Goal: Obtain resource: Download file/media

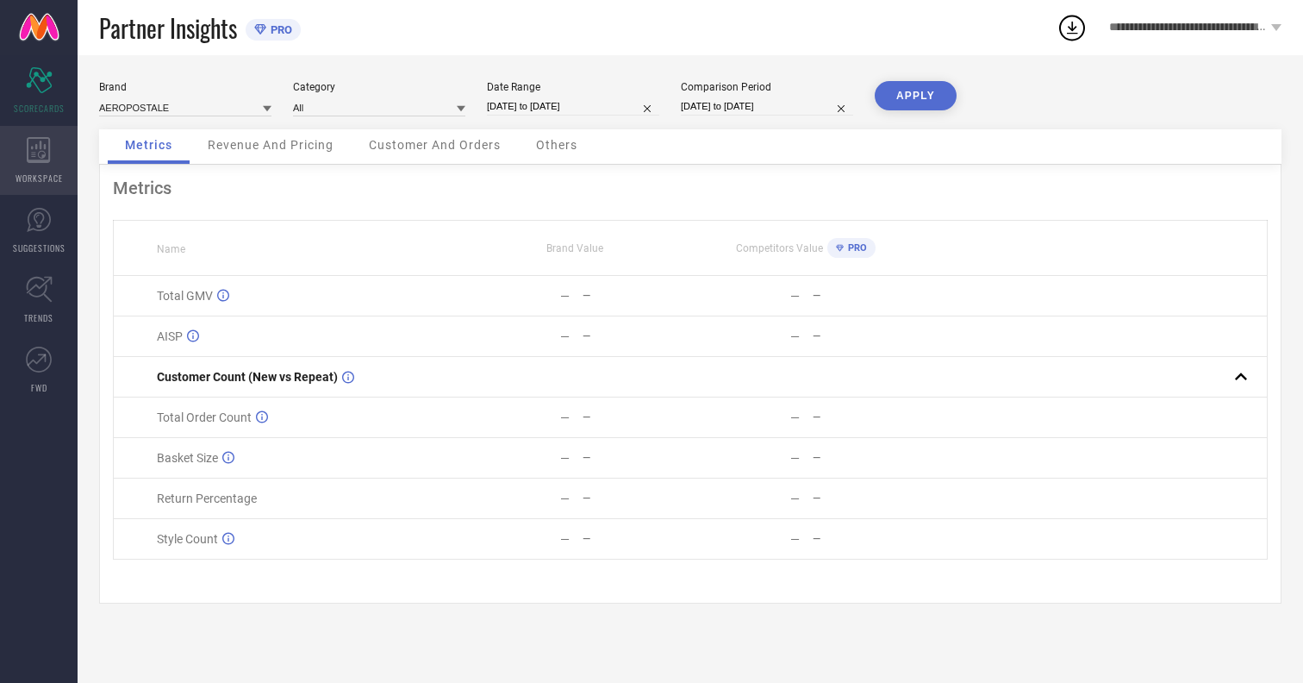
click at [39, 160] on icon at bounding box center [38, 150] width 23 height 26
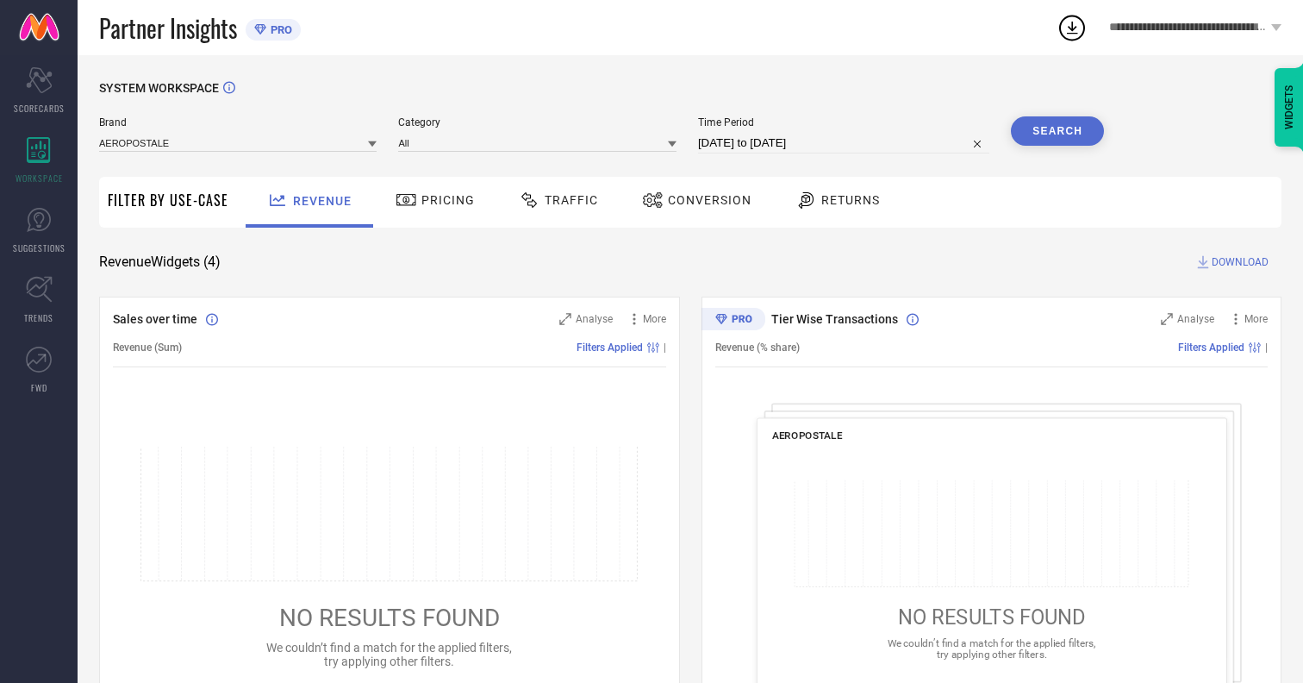
click at [704, 200] on span "Conversion" at bounding box center [710, 200] width 84 height 14
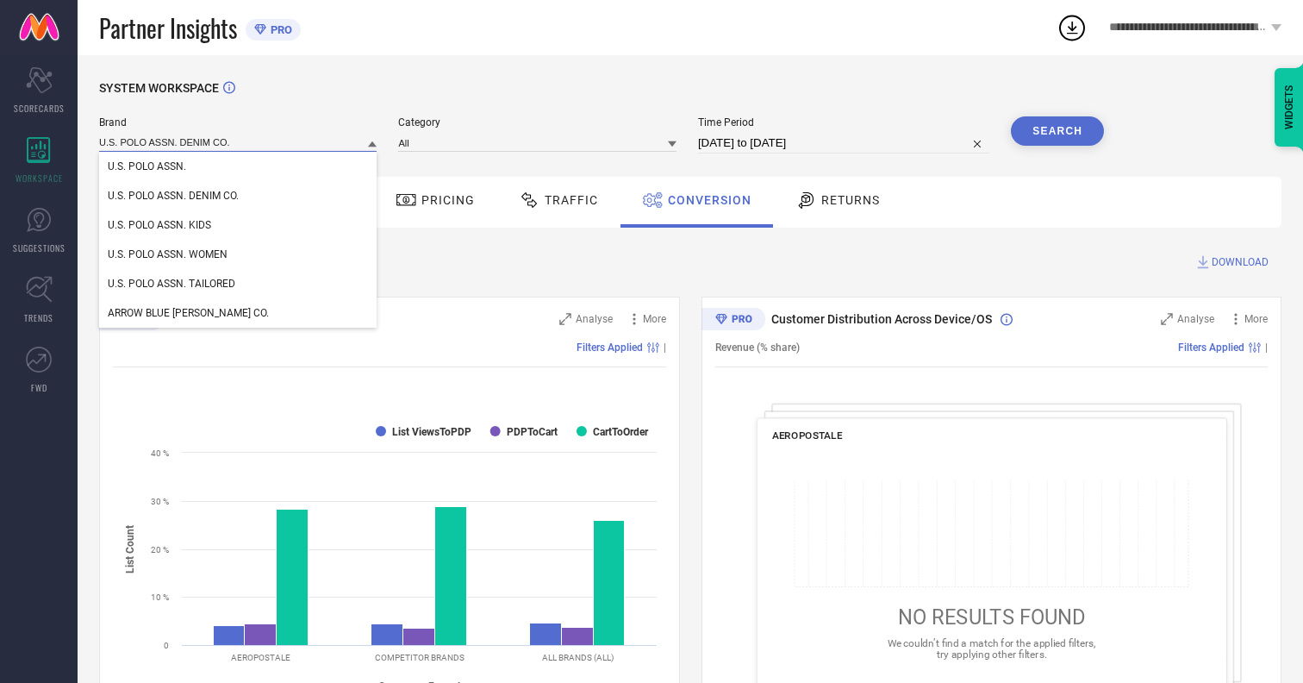
type input "U.S. POLO ASSN. DENIM CO."
click at [173, 196] on span "U.S. POLO ASSN. DENIM CO." at bounding box center [173, 196] width 131 height 12
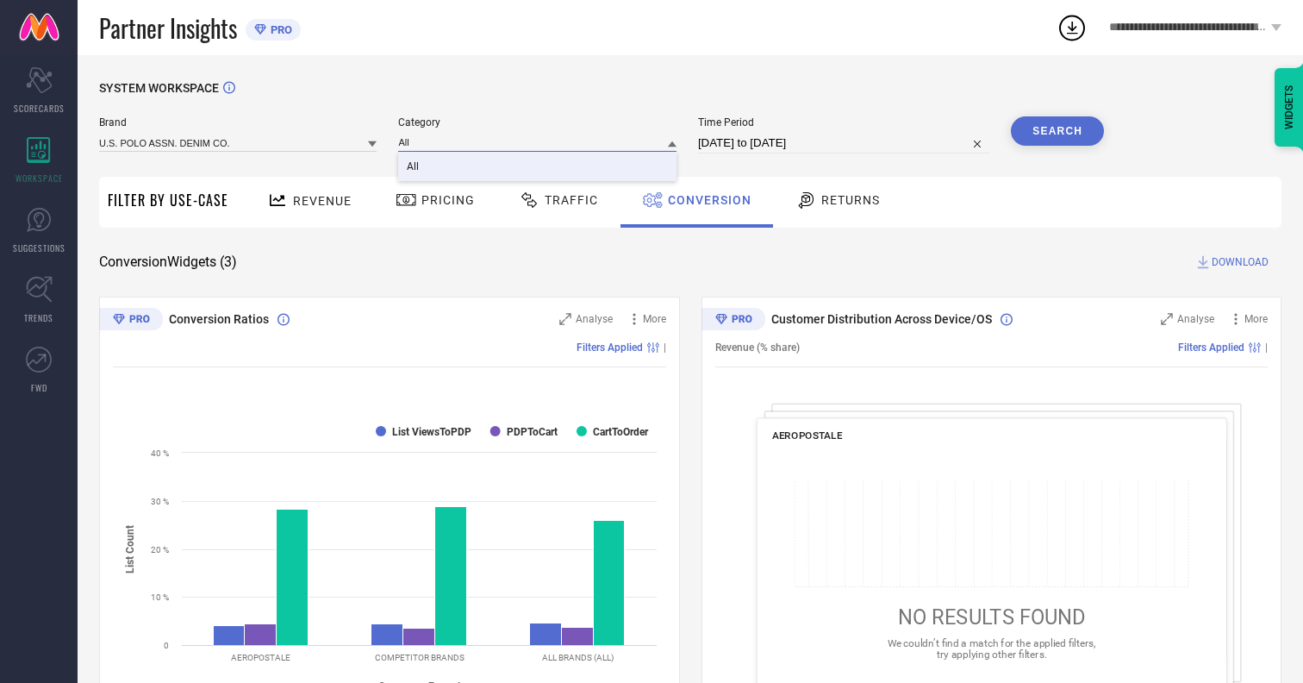
type input "All"
click at [415, 167] on span "All" at bounding box center [413, 166] width 12 height 12
click at [845, 143] on input "[DATE] to [DATE]" at bounding box center [843, 143] width 291 height 21
select select "6"
select select "2025"
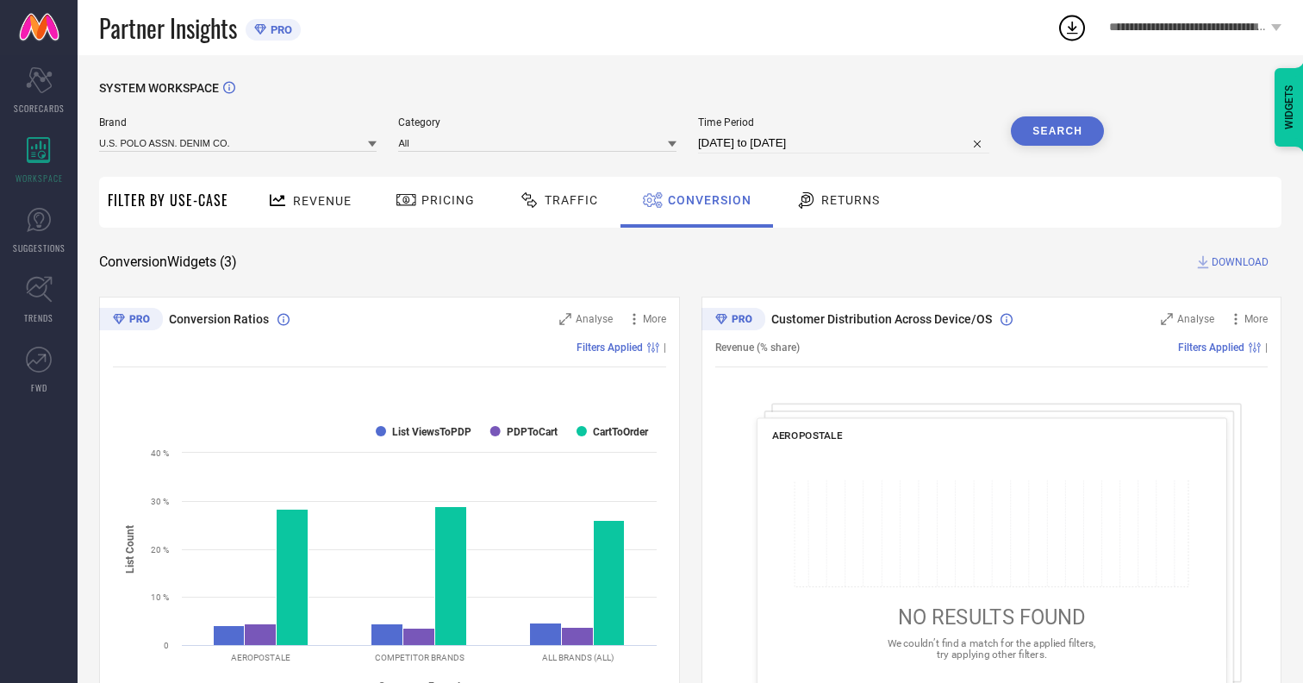
select select "7"
select select "2025"
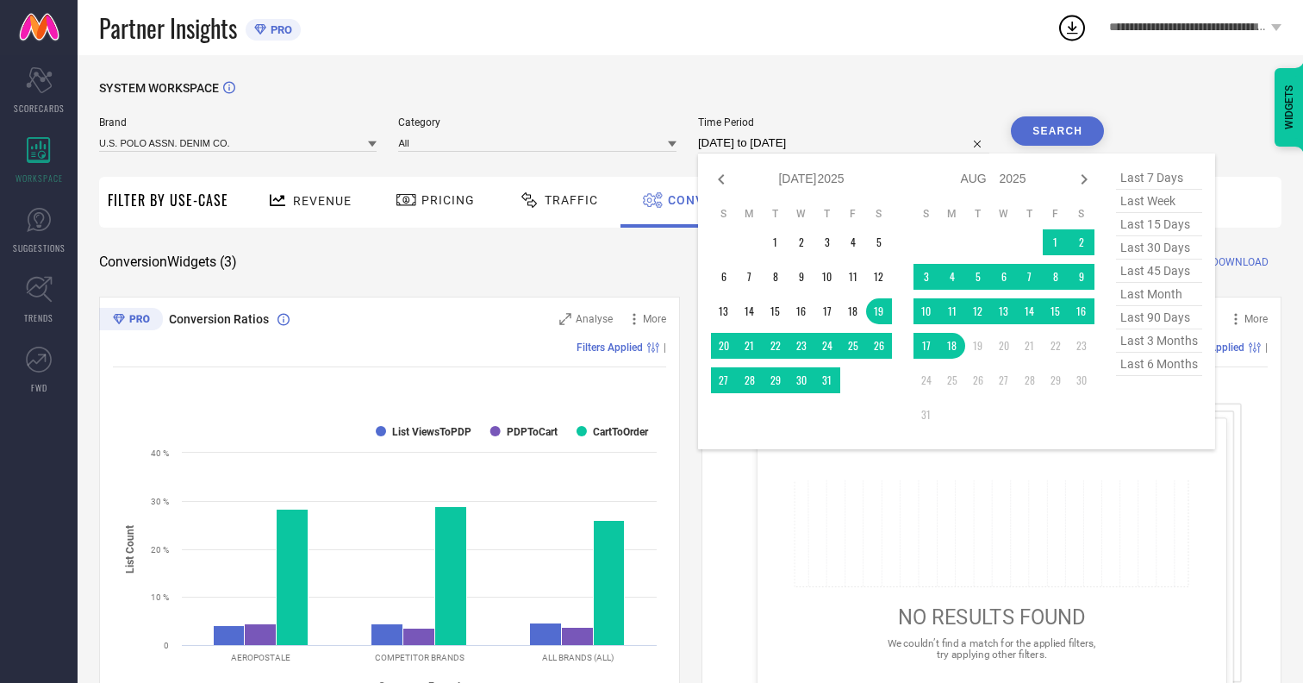
click at [956, 346] on td "18" at bounding box center [952, 346] width 26 height 26
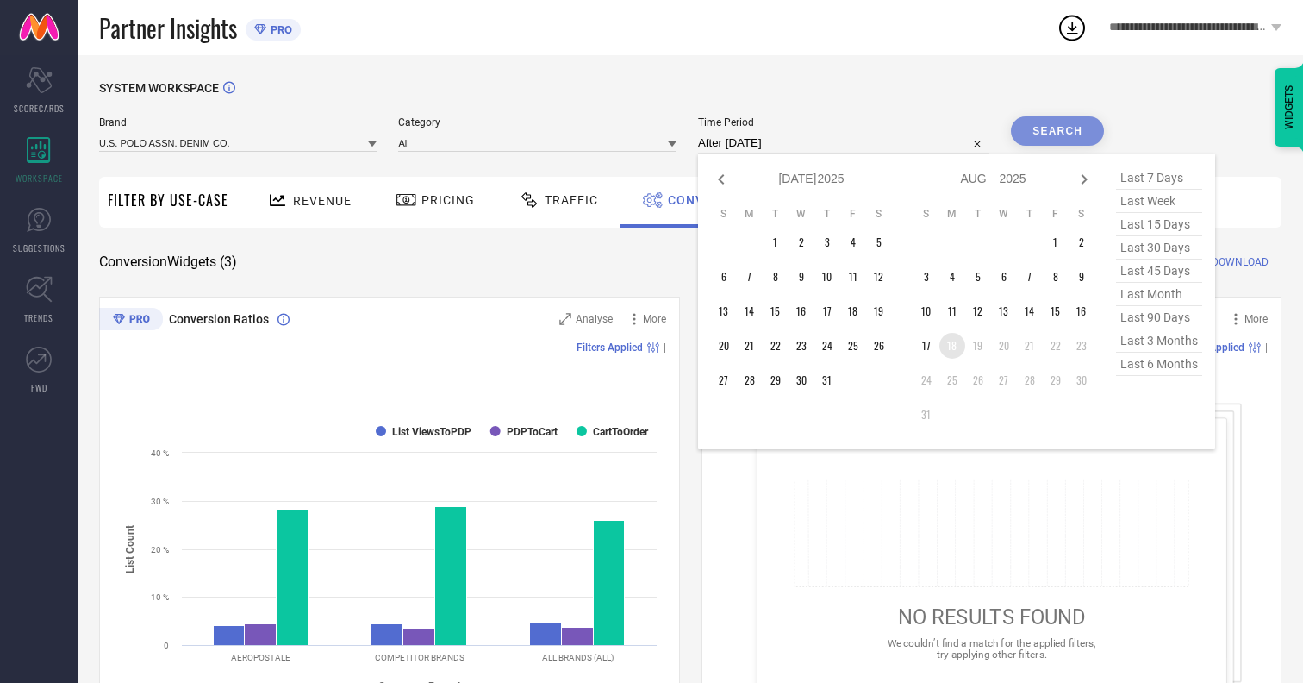
type input "18-08-2025 to 18-08-2025"
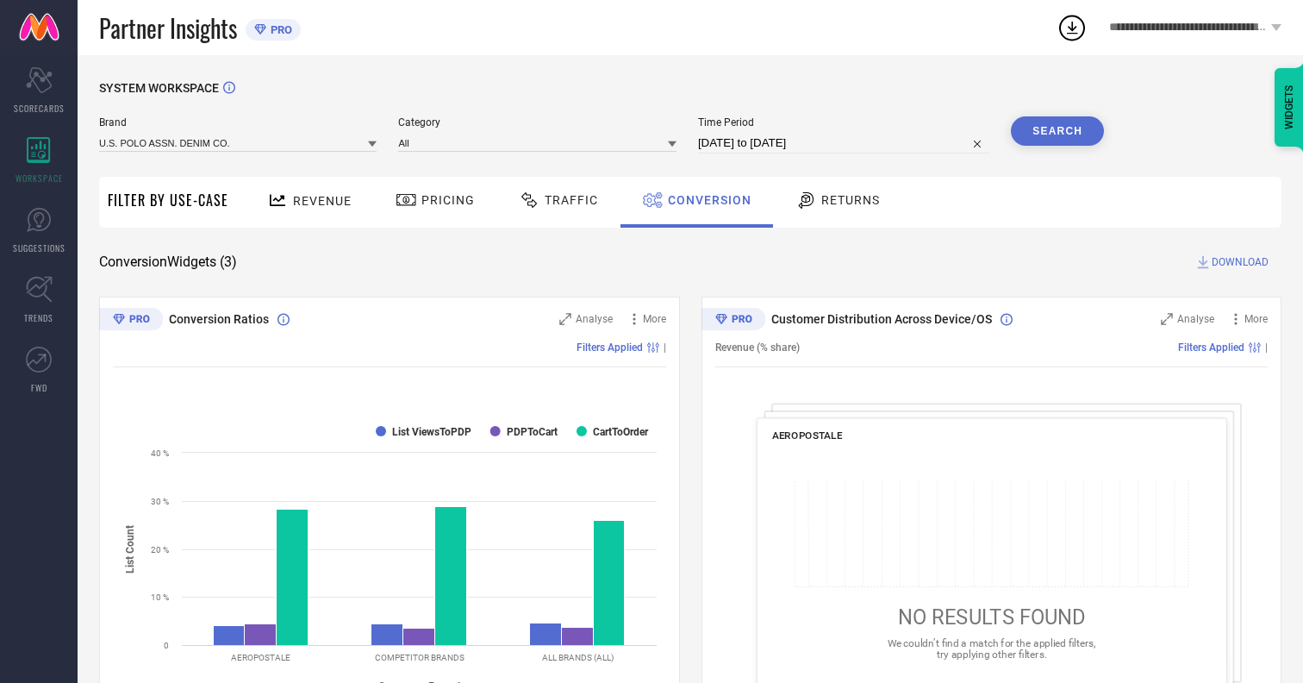
click at [1057, 131] on button "Search" at bounding box center [1057, 130] width 93 height 29
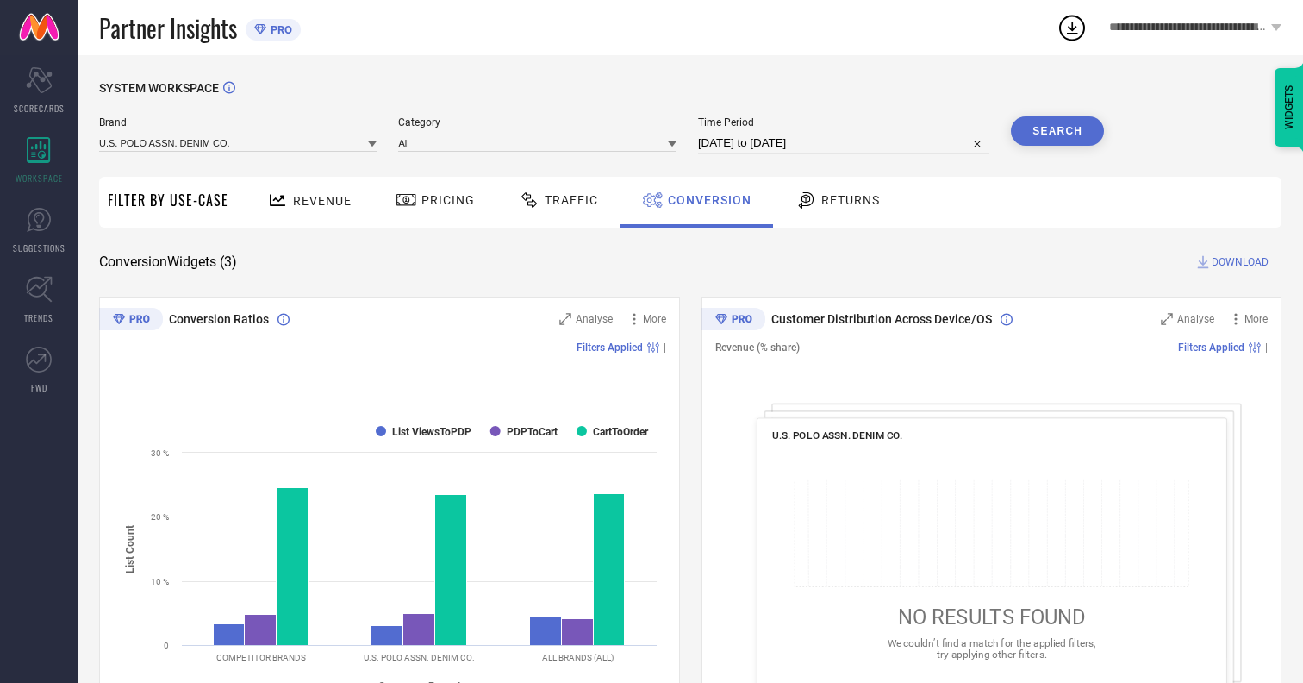
click at [1240, 262] on span "DOWNLOAD" at bounding box center [1240, 261] width 57 height 17
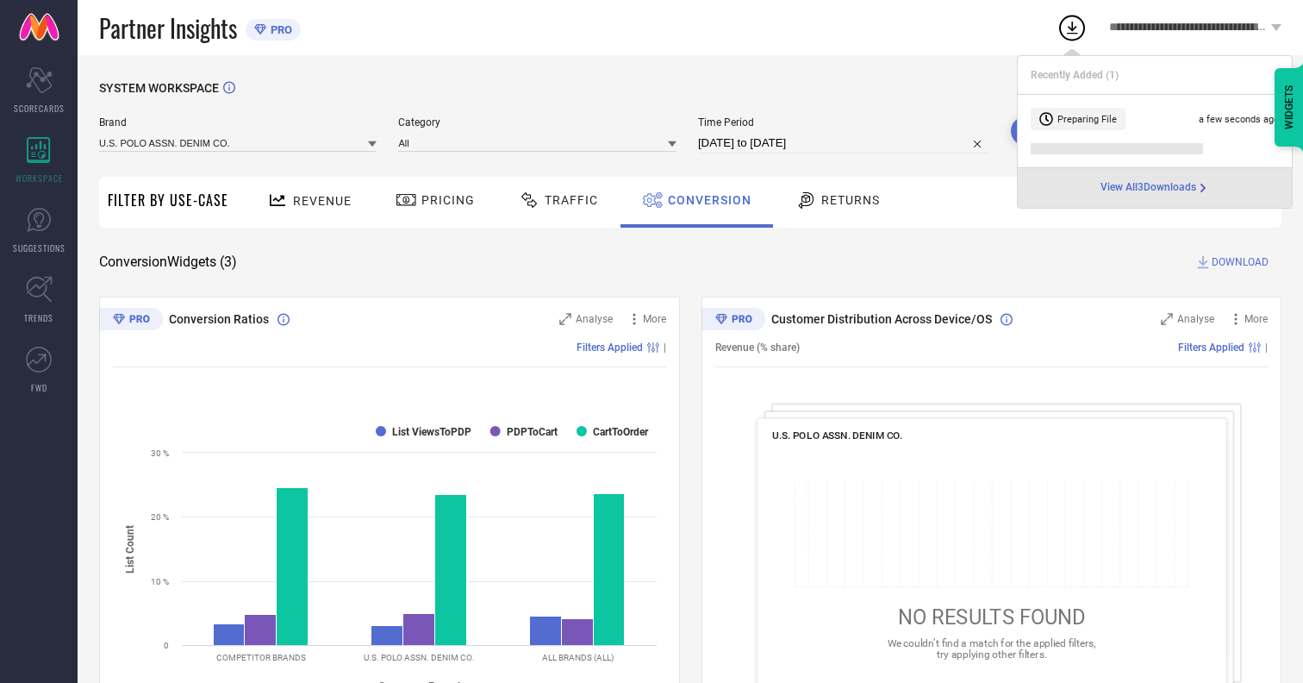
click at [705, 200] on span "Conversion" at bounding box center [710, 200] width 84 height 14
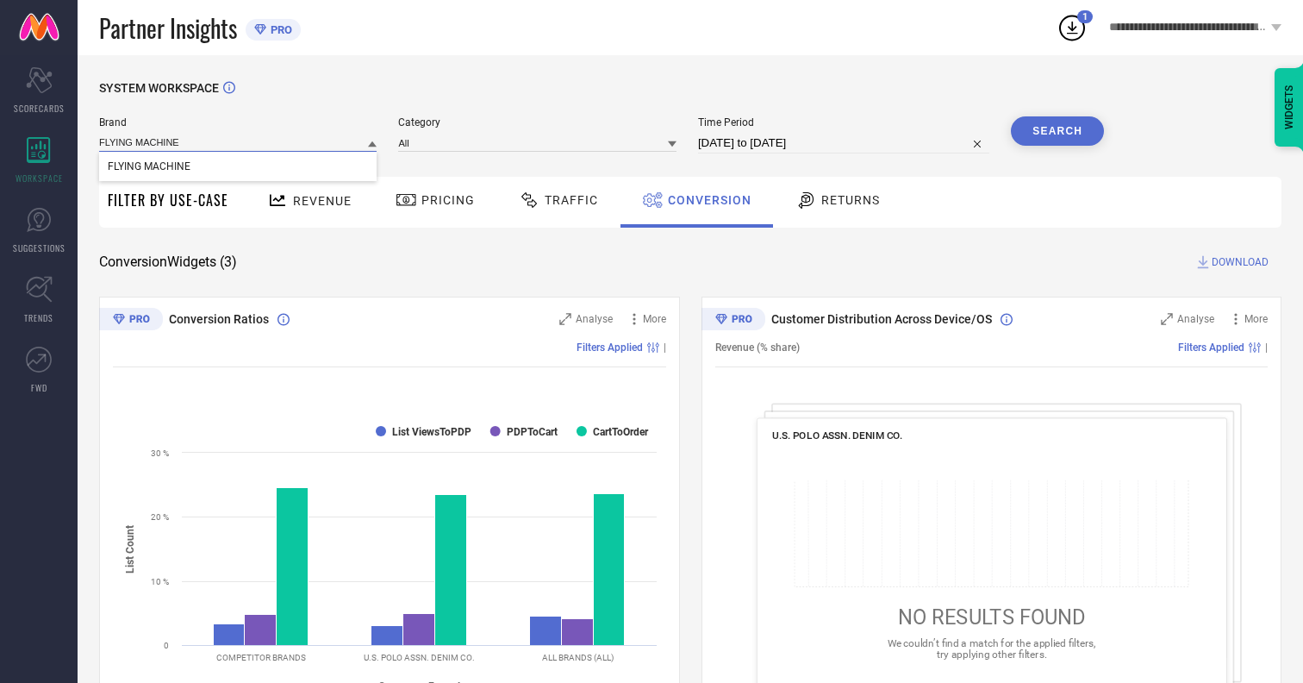
type input "FLYING MACHINE"
click at [148, 167] on span "FLYING MACHINE" at bounding box center [149, 166] width 83 height 12
click at [668, 264] on div "Conversion Widgets ( 3 ) DOWNLOAD" at bounding box center [690, 261] width 1182 height 17
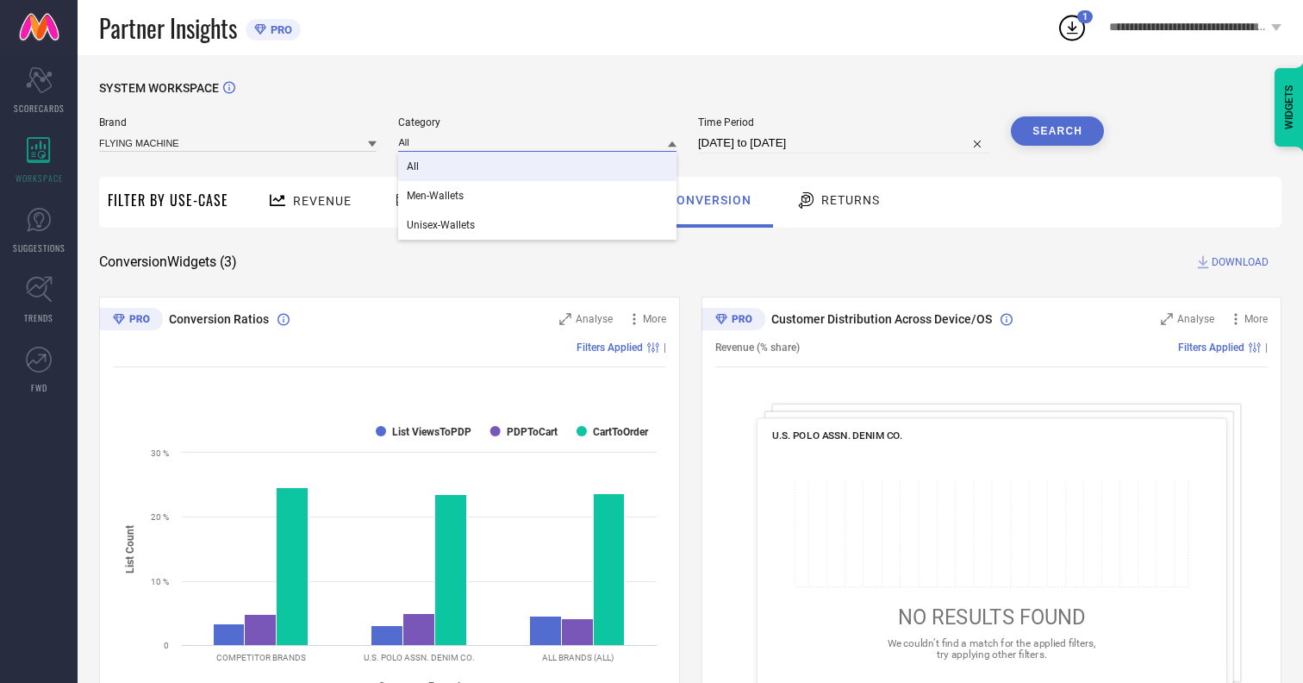
type input "All"
click at [415, 167] on span "All" at bounding box center [413, 166] width 12 height 12
click at [1057, 131] on button "Search" at bounding box center [1057, 130] width 93 height 29
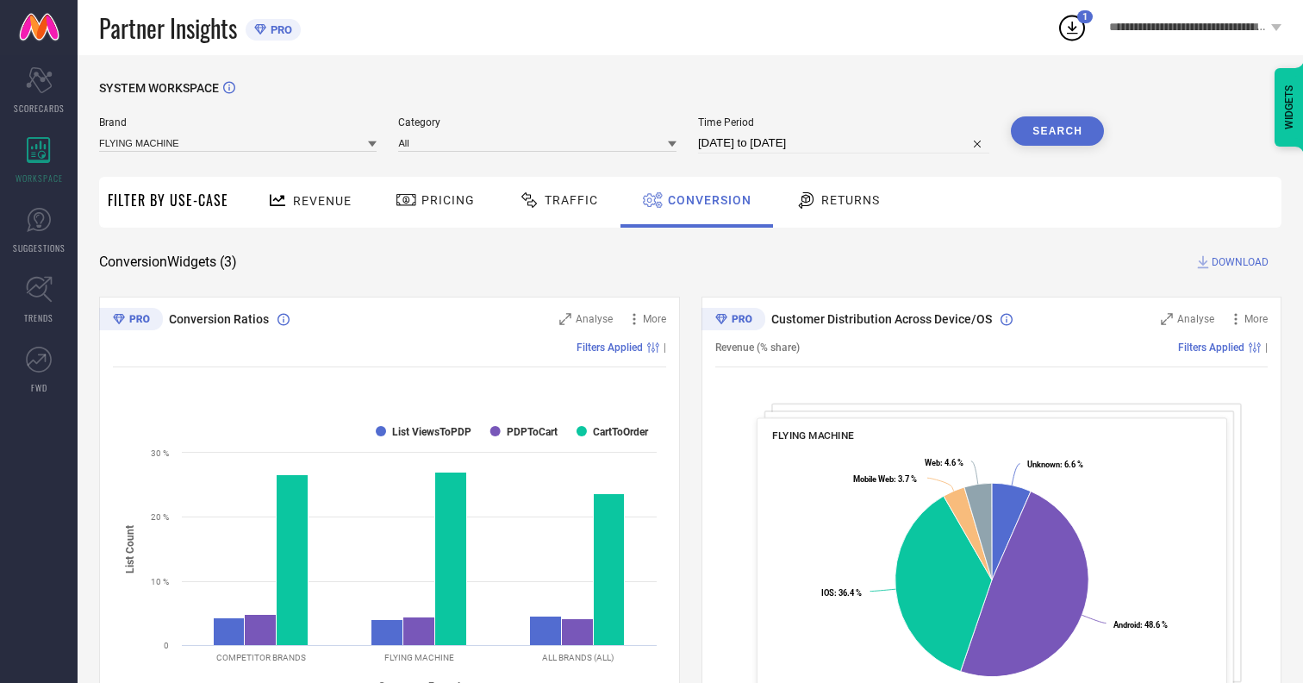
click at [1240, 262] on span "DOWNLOAD" at bounding box center [1240, 261] width 57 height 17
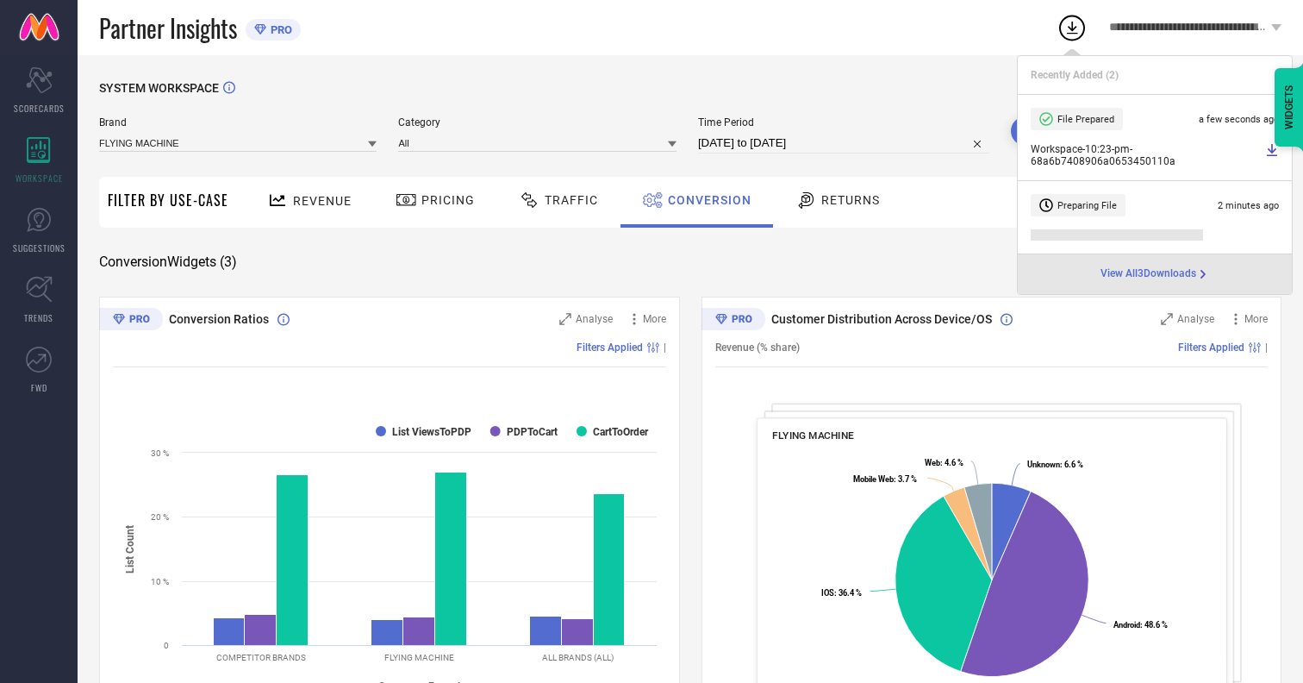
click at [705, 200] on span "Conversion" at bounding box center [710, 200] width 84 height 14
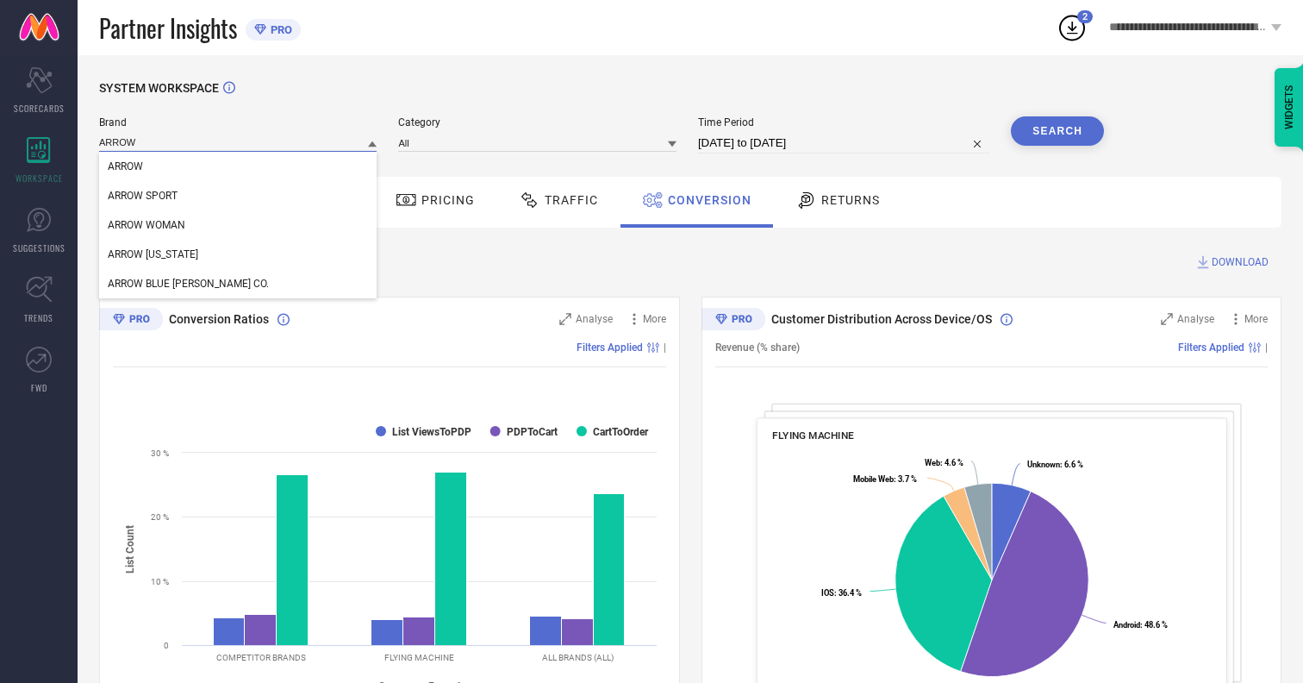
type input "ARROW"
click at [125, 167] on span "ARROW" at bounding box center [125, 166] width 35 height 12
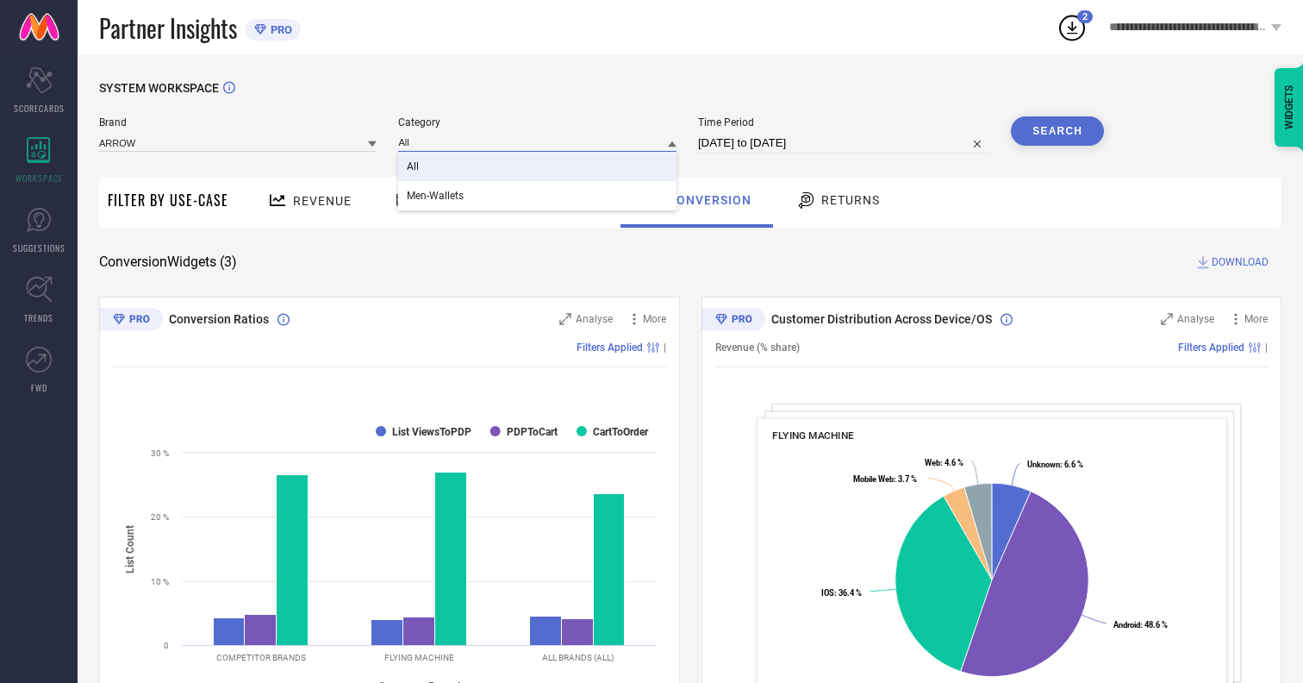
type input "All"
click at [415, 167] on span "All" at bounding box center [413, 166] width 12 height 12
click at [1057, 131] on button "Search" at bounding box center [1057, 130] width 93 height 29
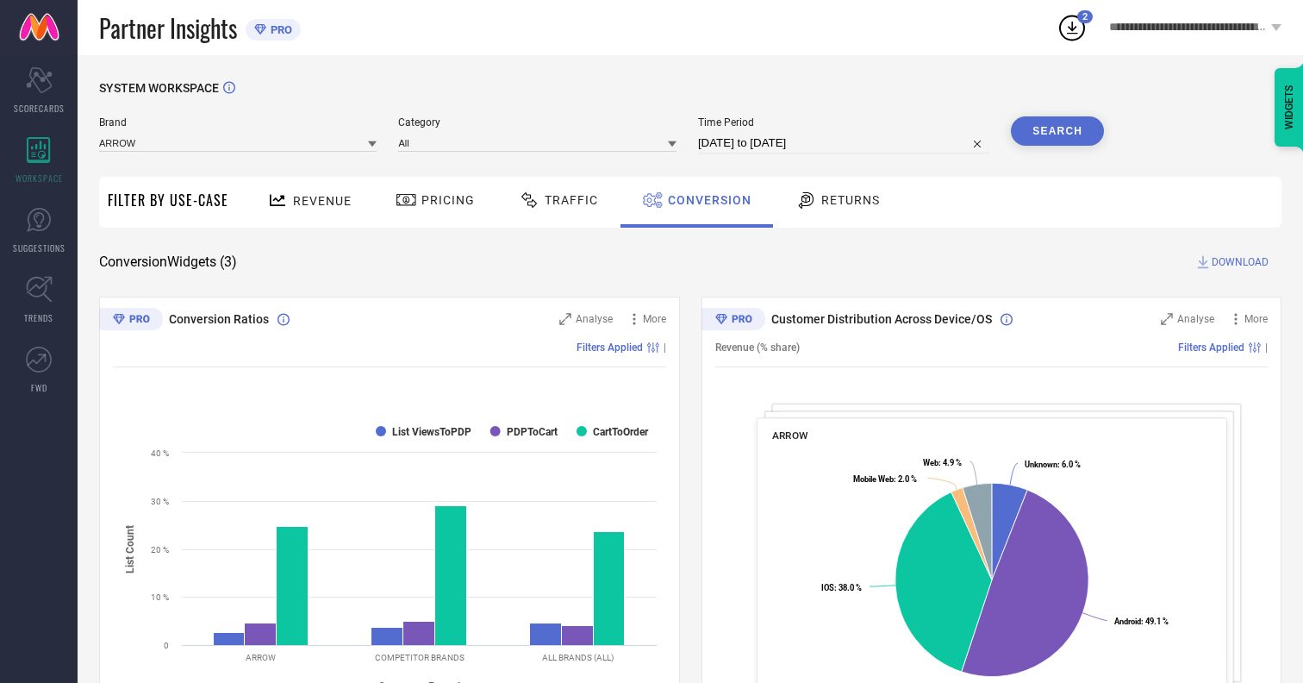
click at [1240, 262] on span "DOWNLOAD" at bounding box center [1240, 261] width 57 height 17
click at [705, 200] on span "Conversion" at bounding box center [710, 200] width 84 height 14
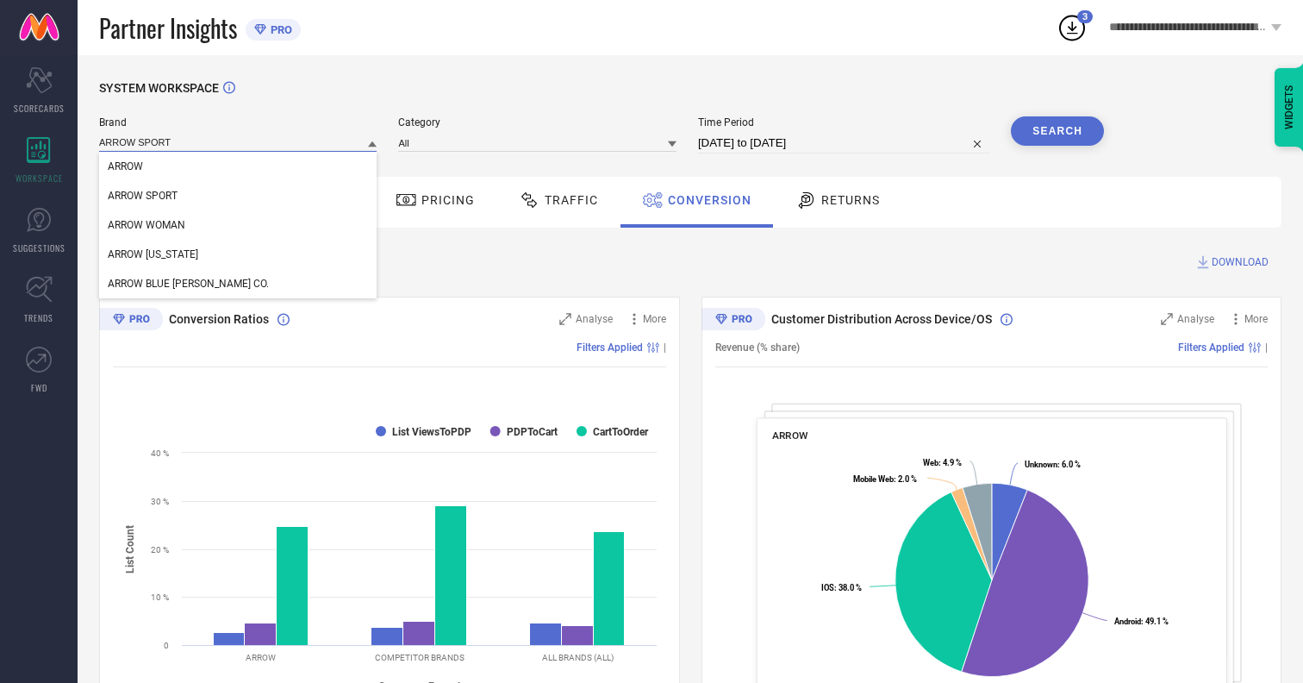
type input "ARROW SPORT"
click at [142, 196] on span "ARROW SPORT" at bounding box center [143, 196] width 70 height 12
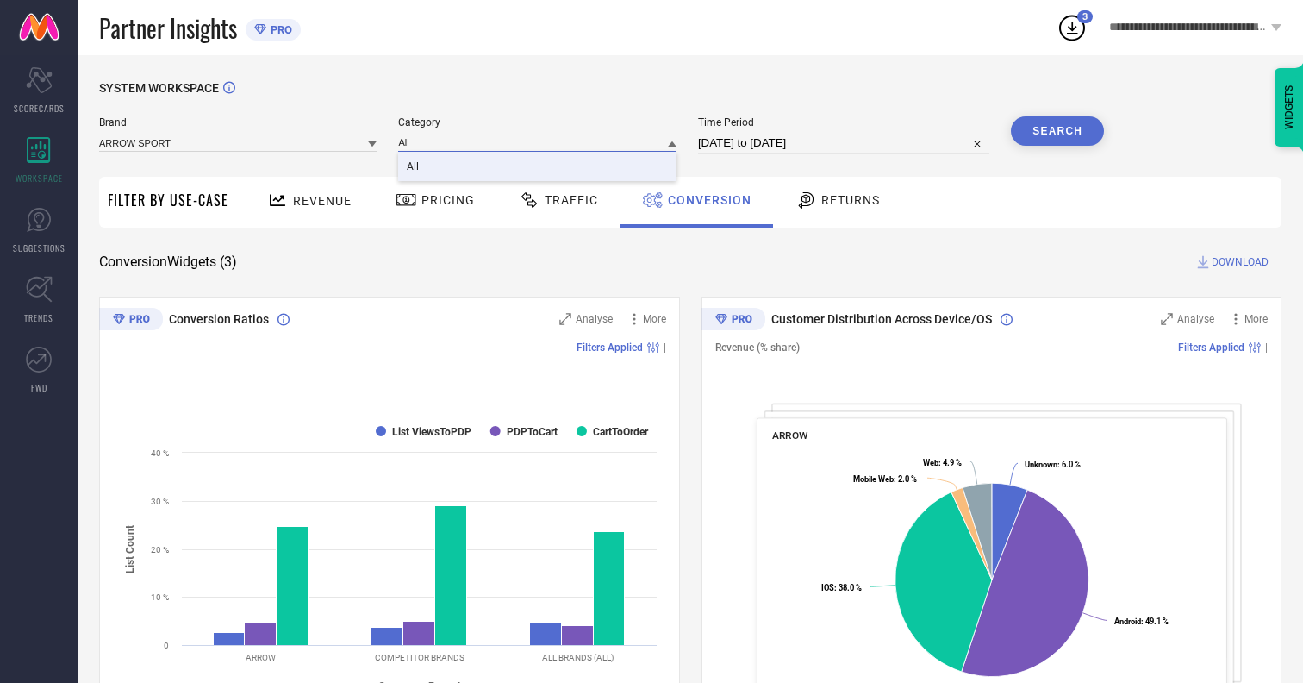
type input "All"
click at [415, 167] on span "All" at bounding box center [413, 166] width 12 height 12
click at [1057, 131] on button "Search" at bounding box center [1057, 130] width 93 height 29
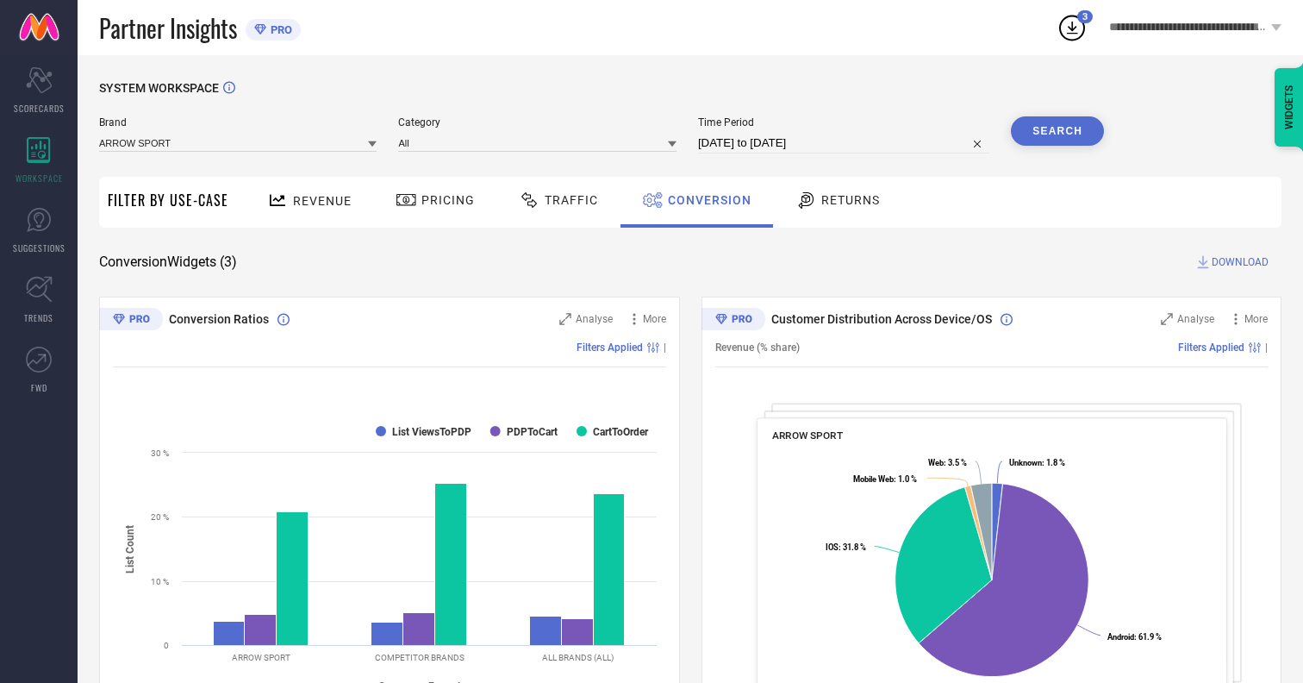
click at [1240, 262] on span "DOWNLOAD" at bounding box center [1240, 261] width 57 height 17
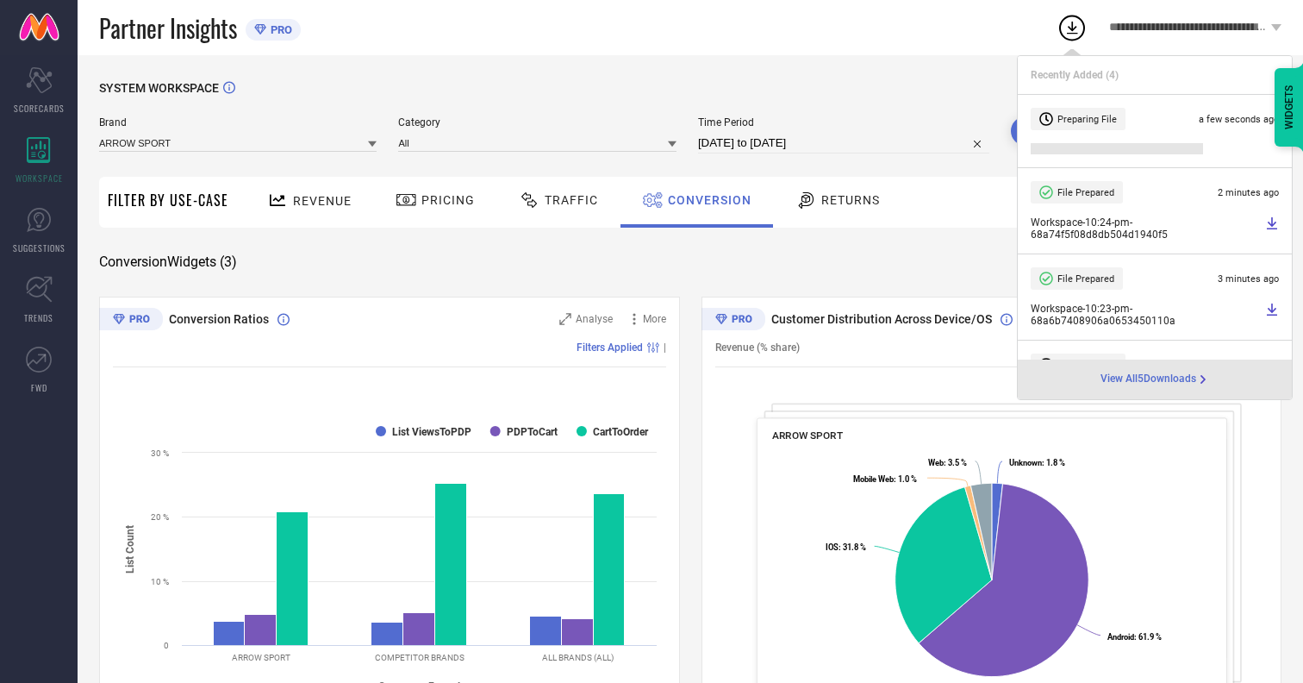
click at [705, 200] on span "Conversion" at bounding box center [710, 200] width 84 height 14
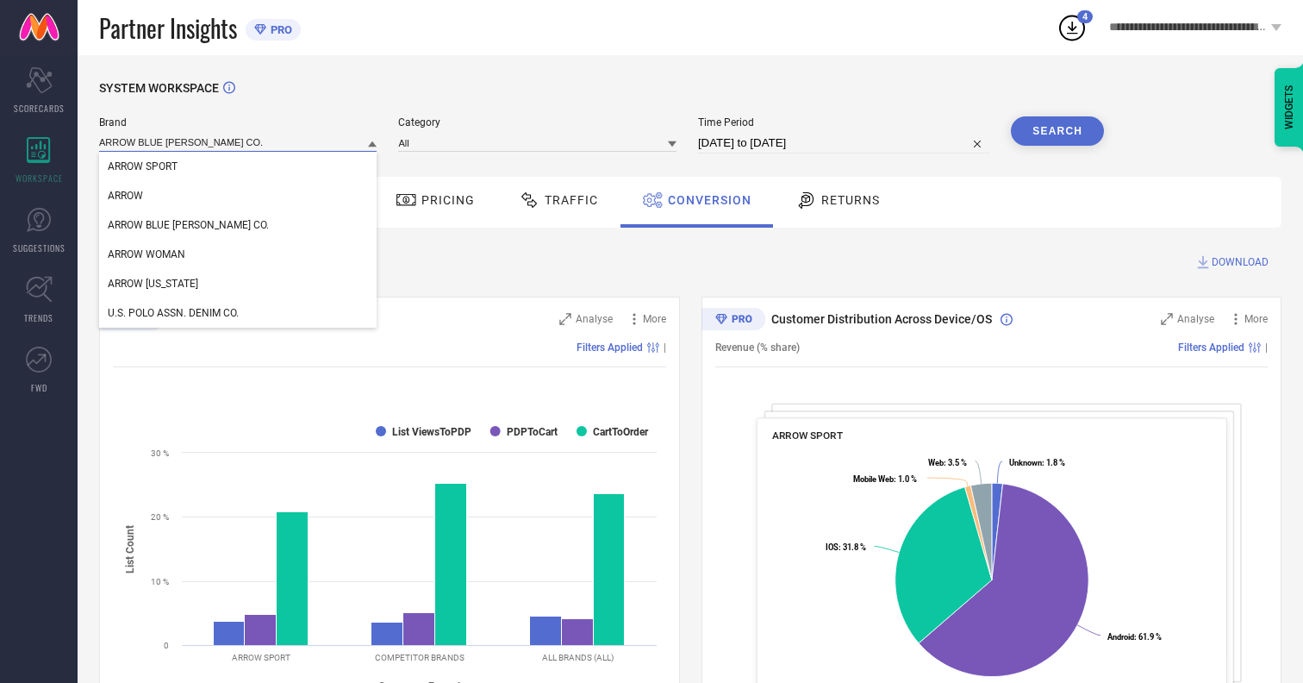
type input "ARROW BLUE JEAN CO."
click at [162, 226] on span "ARROW BLUE JEAN CO." at bounding box center [188, 225] width 161 height 12
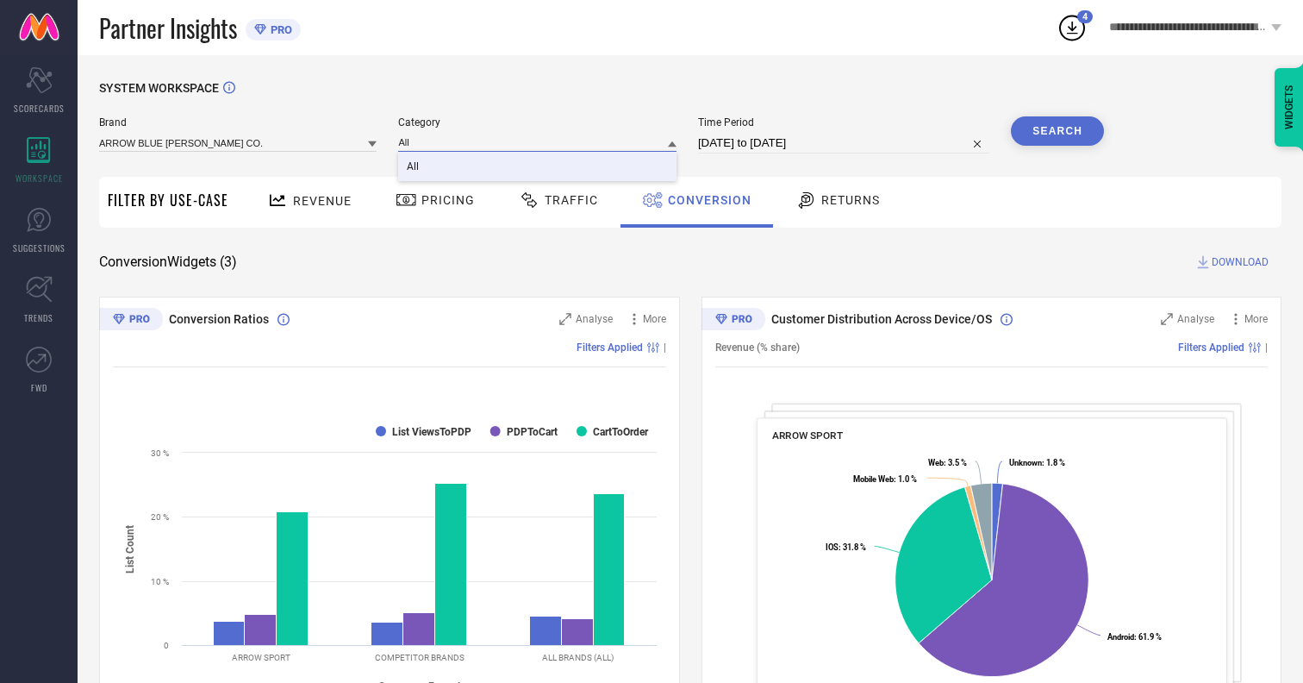
type input "All"
click at [415, 167] on span "All" at bounding box center [413, 166] width 12 height 12
click at [1057, 131] on button "Search" at bounding box center [1057, 130] width 93 height 29
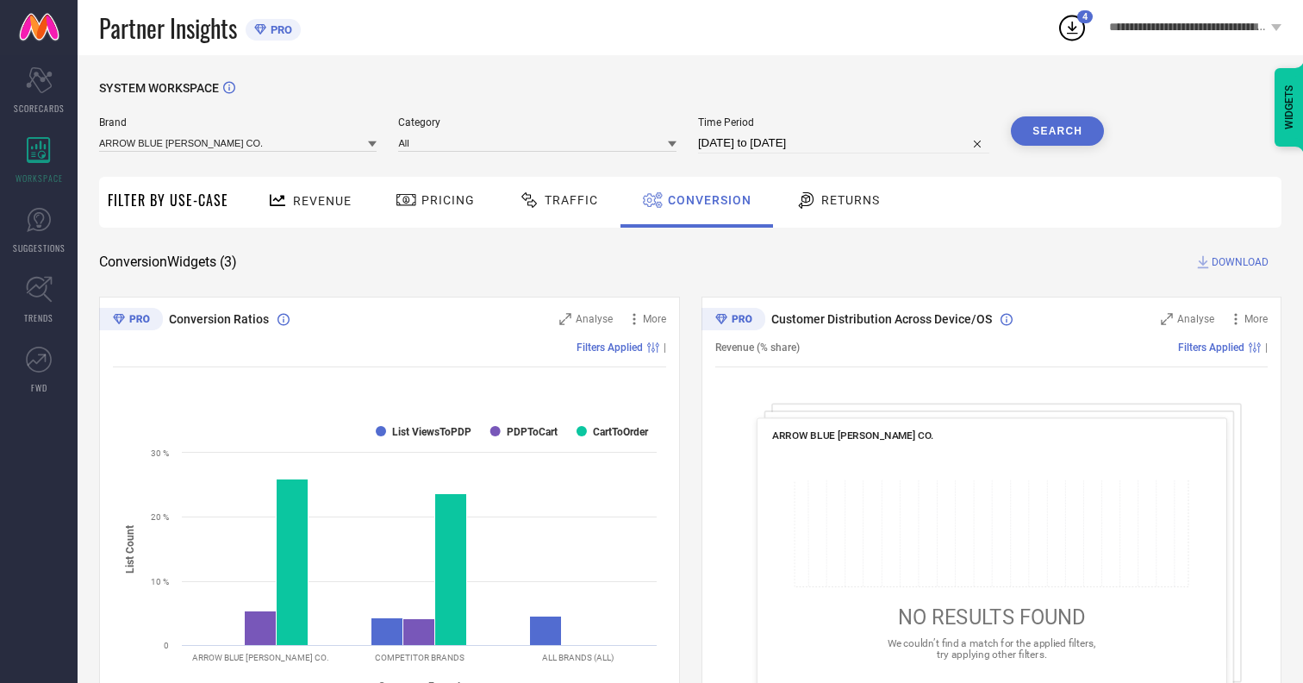
click at [1240, 262] on span "DOWNLOAD" at bounding box center [1240, 261] width 57 height 17
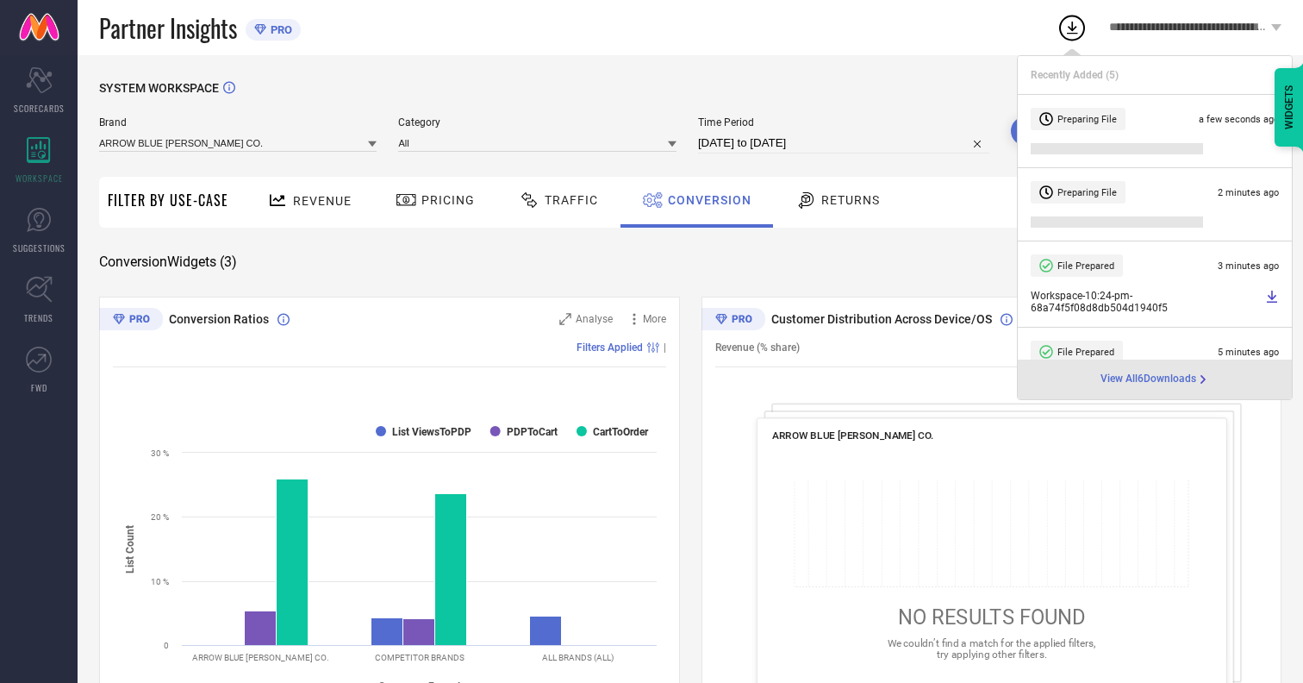
click at [705, 200] on span "Conversion" at bounding box center [710, 200] width 84 height 14
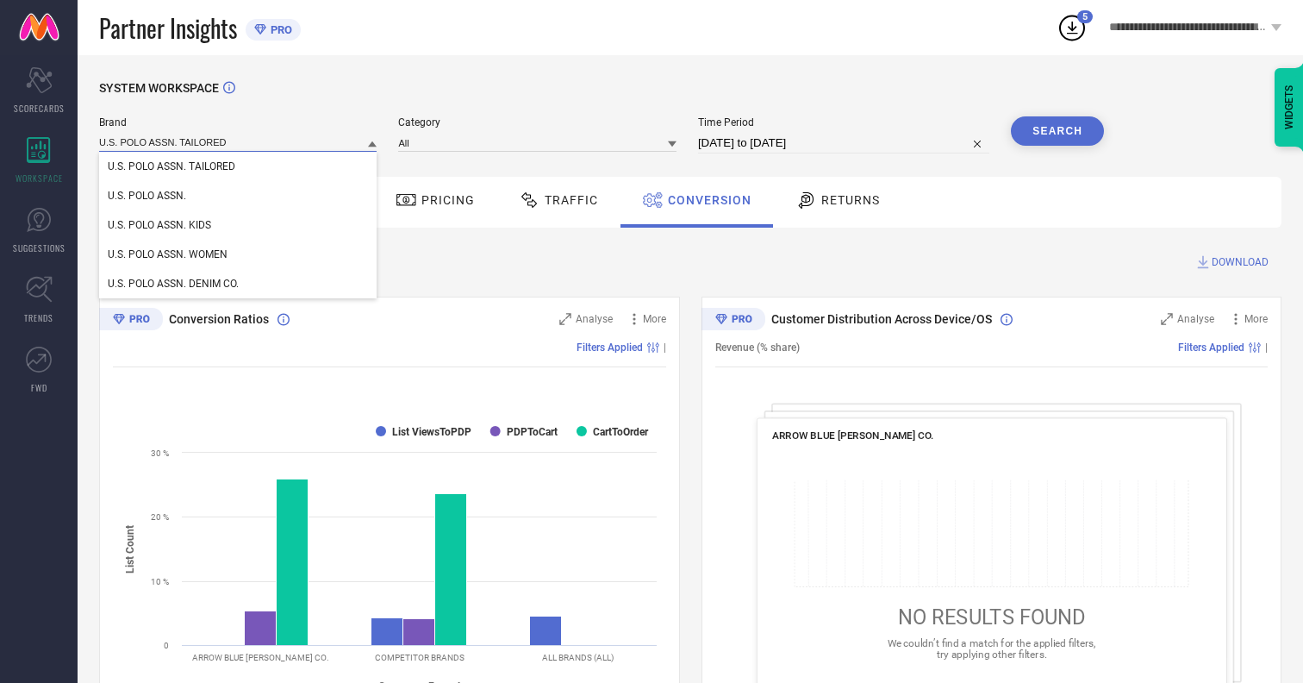
type input "U.S. POLO ASSN. TAILORED"
click at [171, 167] on span "U.S. POLO ASSN. TAILORED" at bounding box center [172, 166] width 128 height 12
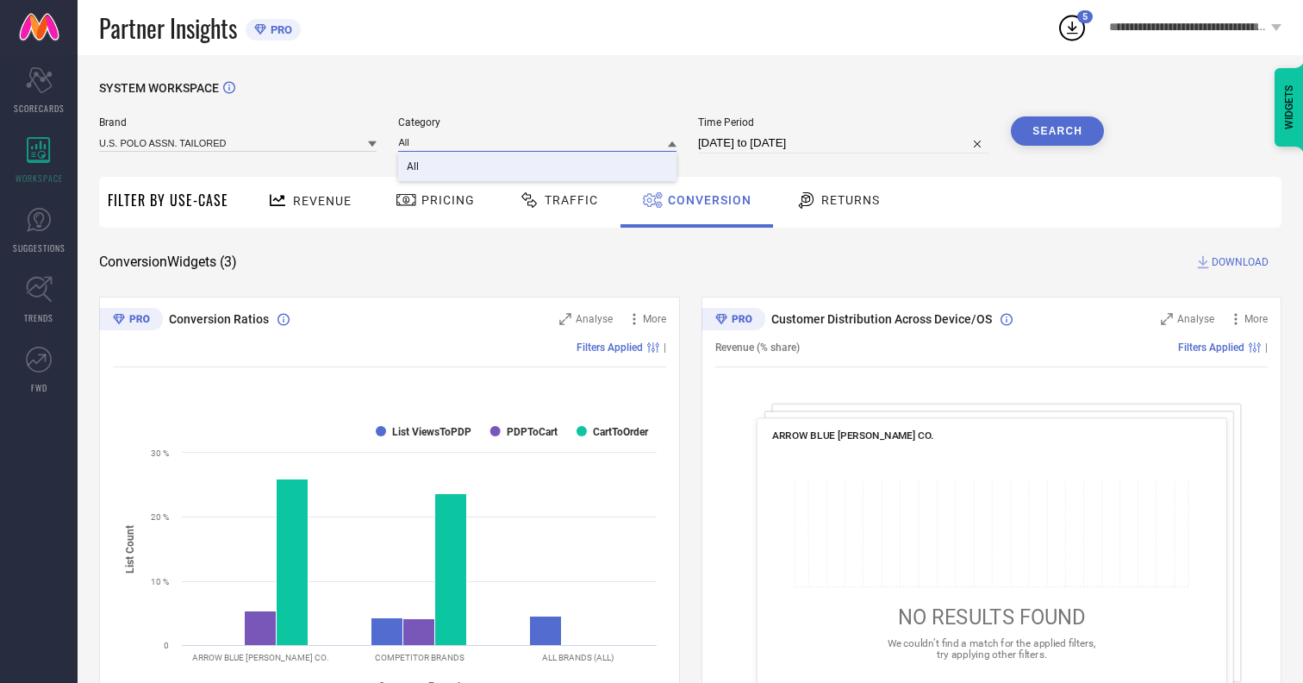
type input "All"
click at [415, 167] on span "All" at bounding box center [413, 166] width 12 height 12
click at [1057, 131] on button "Search" at bounding box center [1057, 130] width 93 height 29
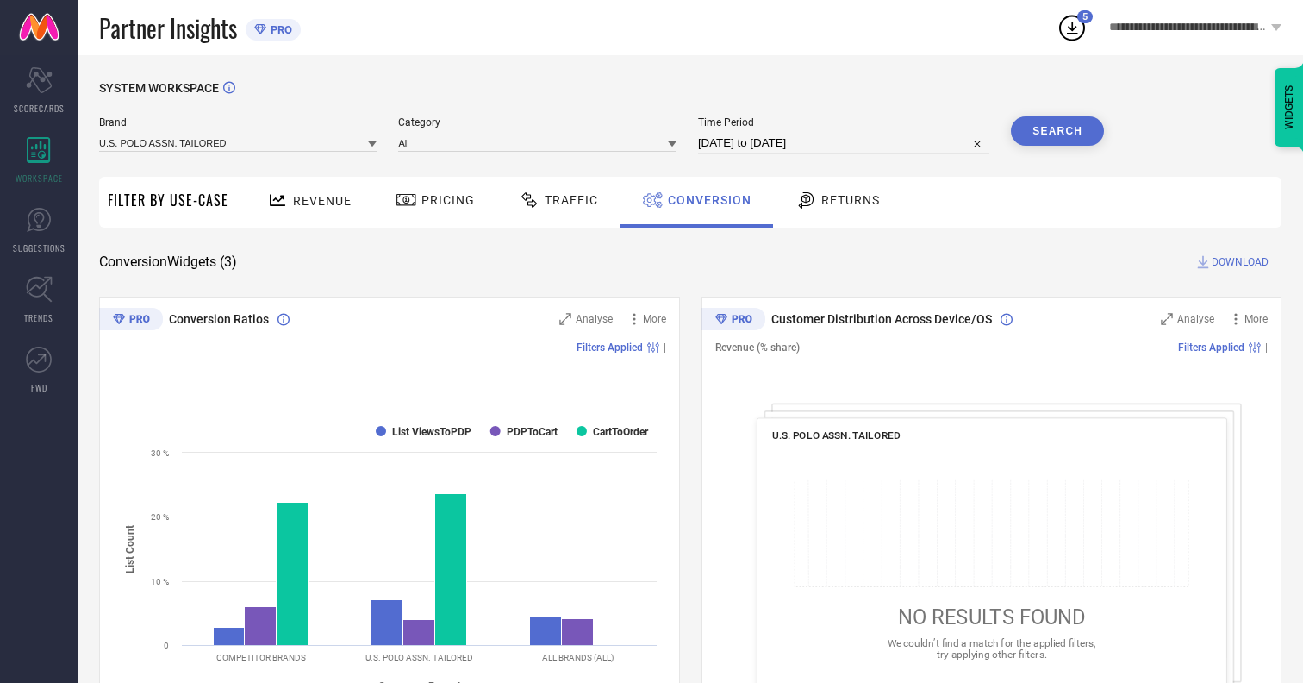
click at [1240, 262] on span "DOWNLOAD" at bounding box center [1240, 261] width 57 height 17
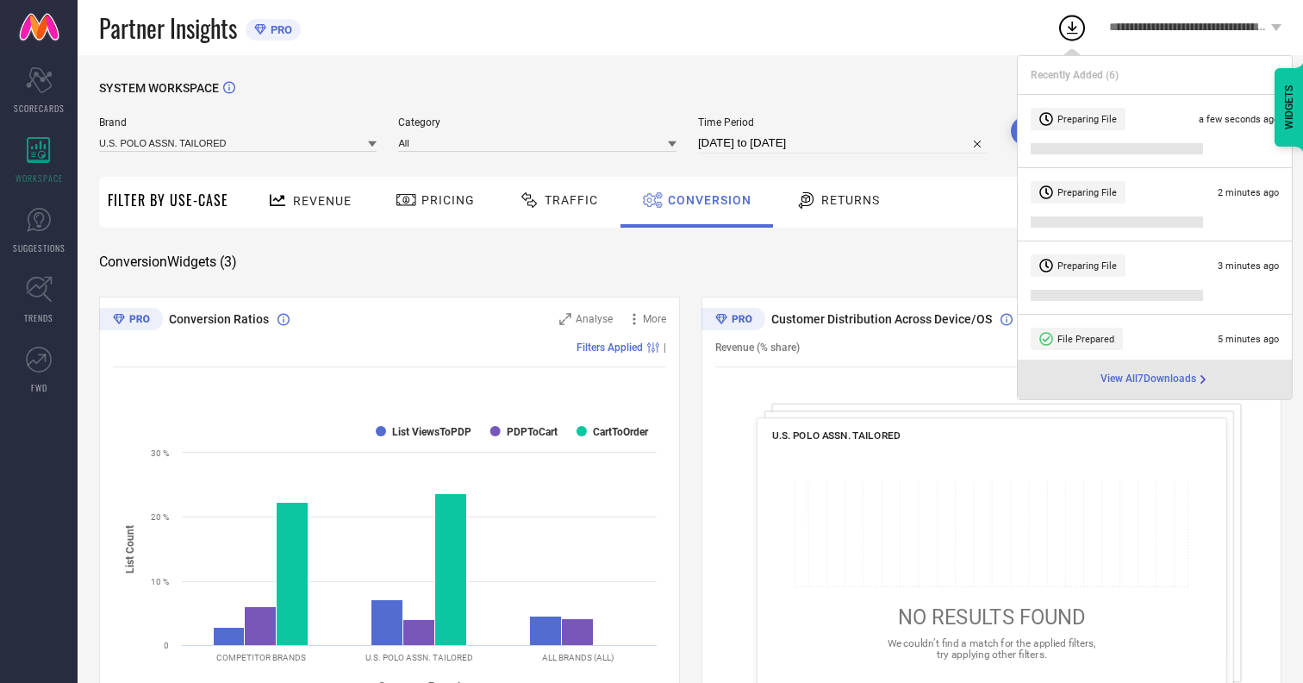
click at [705, 200] on span "Conversion" at bounding box center [710, 200] width 84 height 14
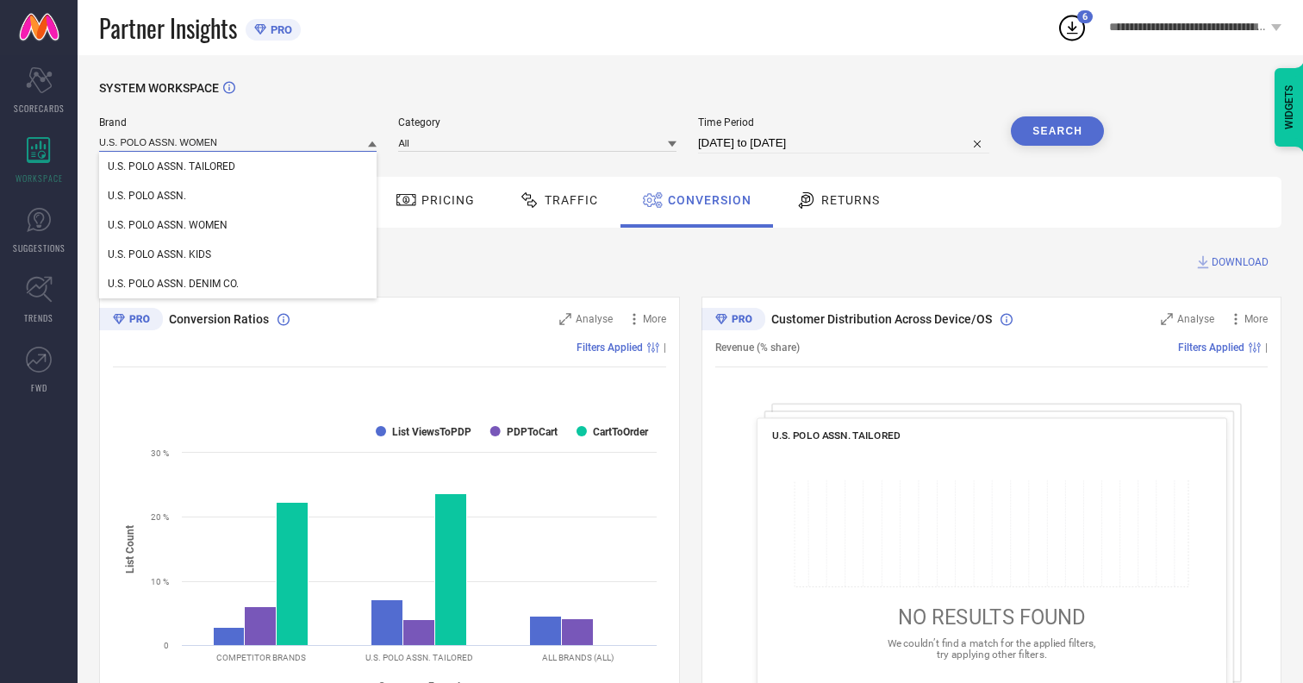
type input "U.S. POLO ASSN. WOMEN"
click at [167, 226] on span "U.S. POLO ASSN. WOMEN" at bounding box center [168, 225] width 120 height 12
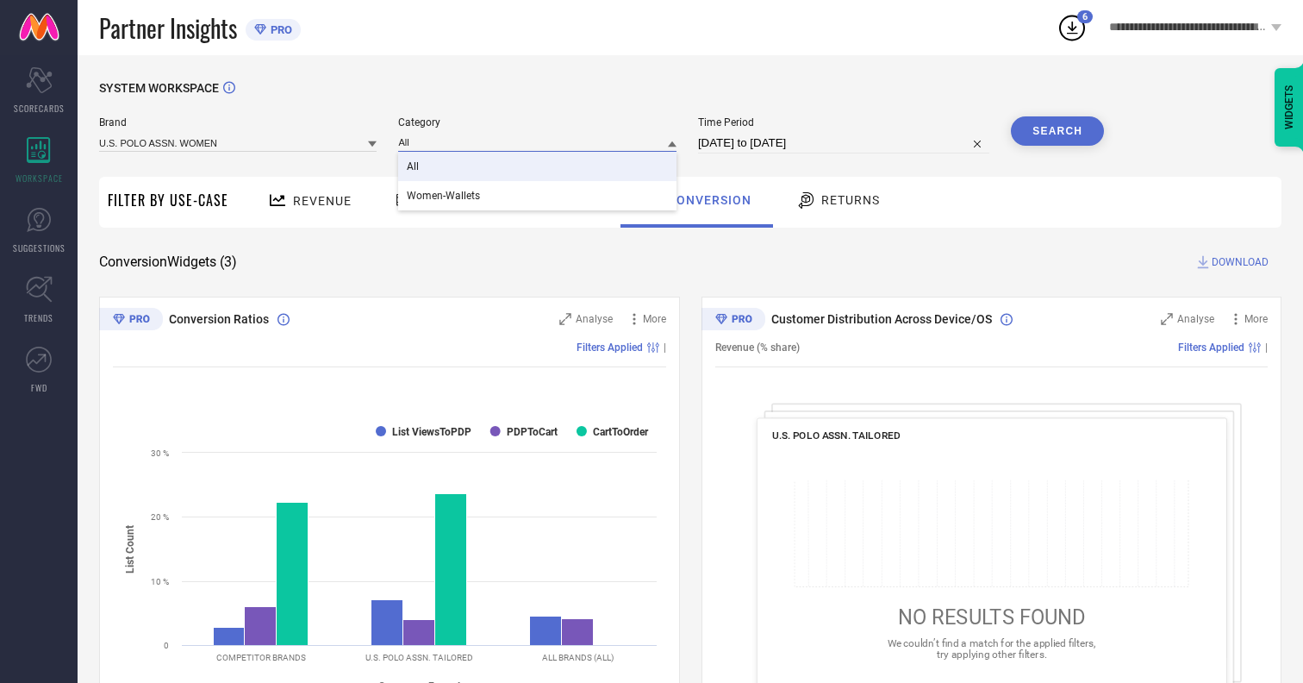
type input "All"
click at [415, 167] on span "All" at bounding box center [413, 166] width 12 height 12
click at [1057, 131] on button "Search" at bounding box center [1057, 130] width 93 height 29
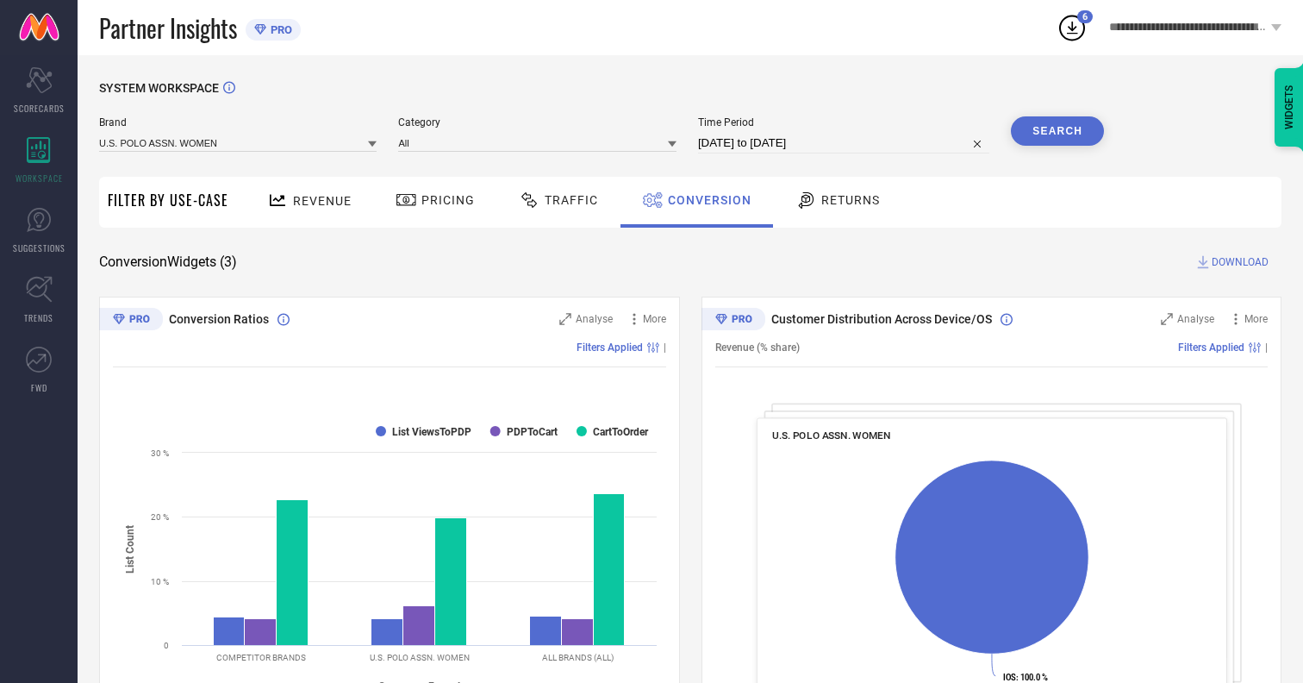
click at [1240, 262] on span "DOWNLOAD" at bounding box center [1240, 261] width 57 height 17
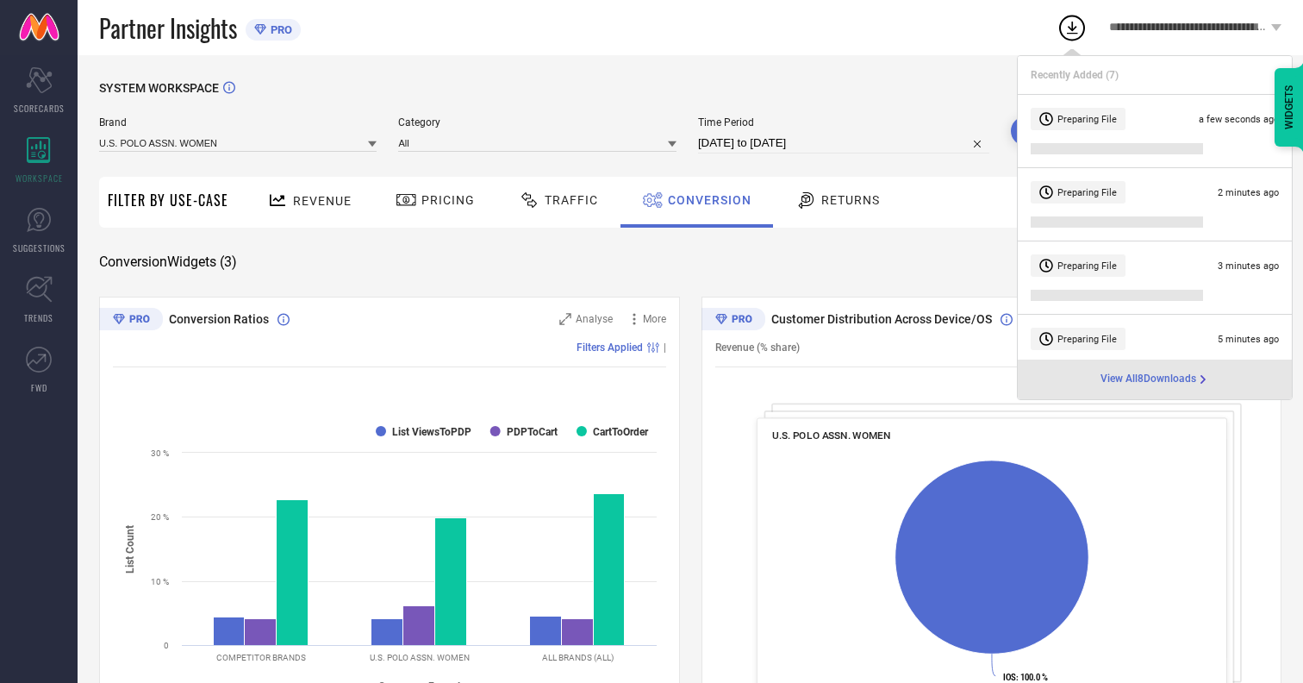
click at [705, 200] on span "Conversion" at bounding box center [710, 200] width 84 height 14
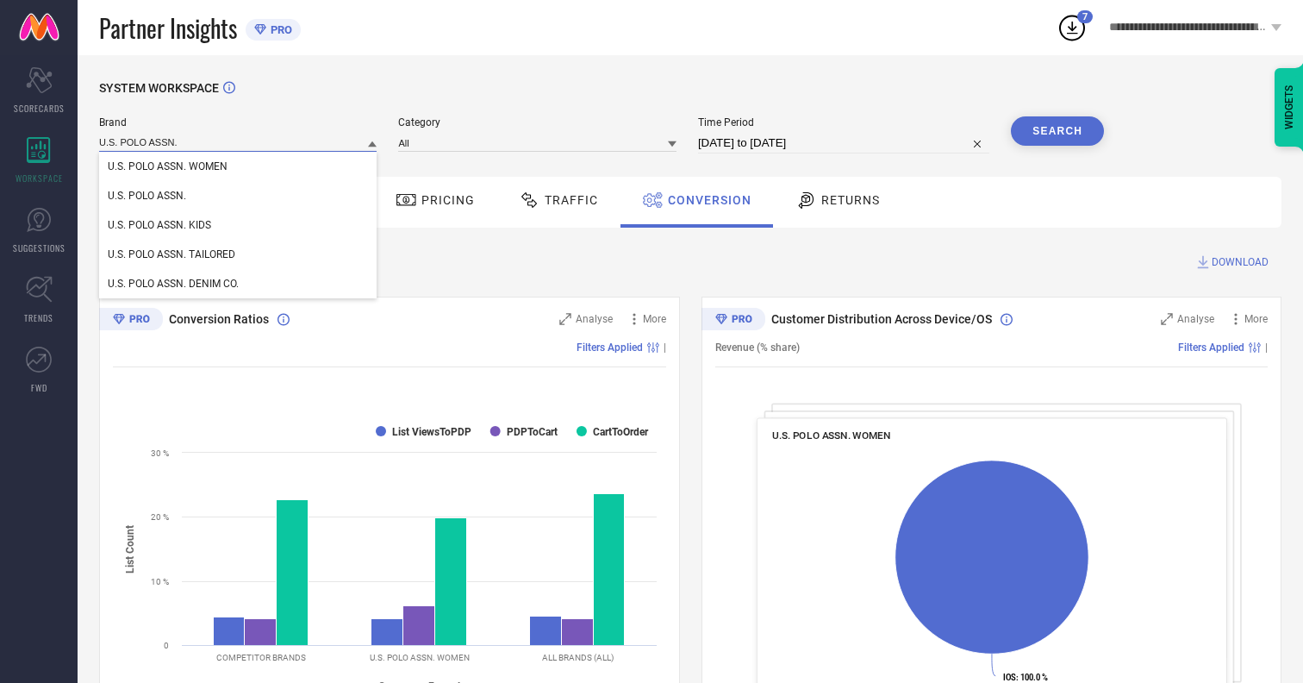
type input "U.S. POLO ASSN."
click at [147, 196] on span "U.S. POLO ASSN." at bounding box center [147, 196] width 78 height 12
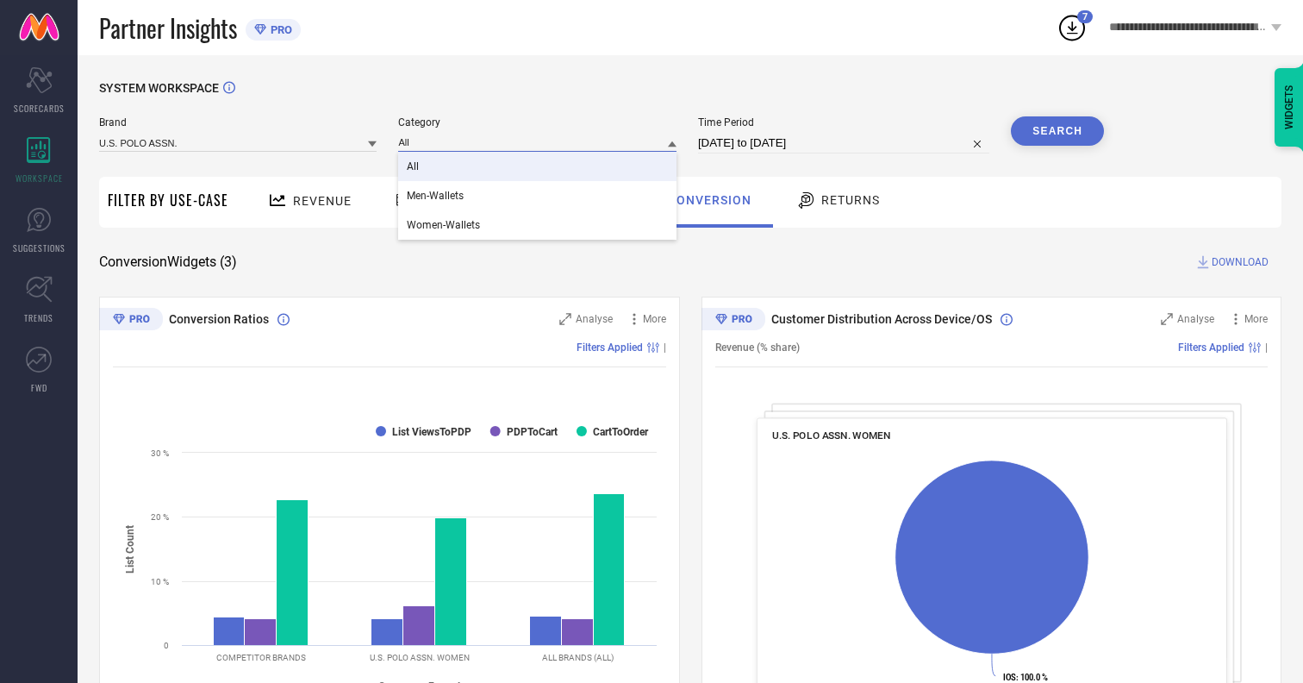
type input "All"
click at [415, 167] on span "All" at bounding box center [413, 166] width 12 height 12
click at [1057, 131] on button "Search" at bounding box center [1057, 130] width 93 height 29
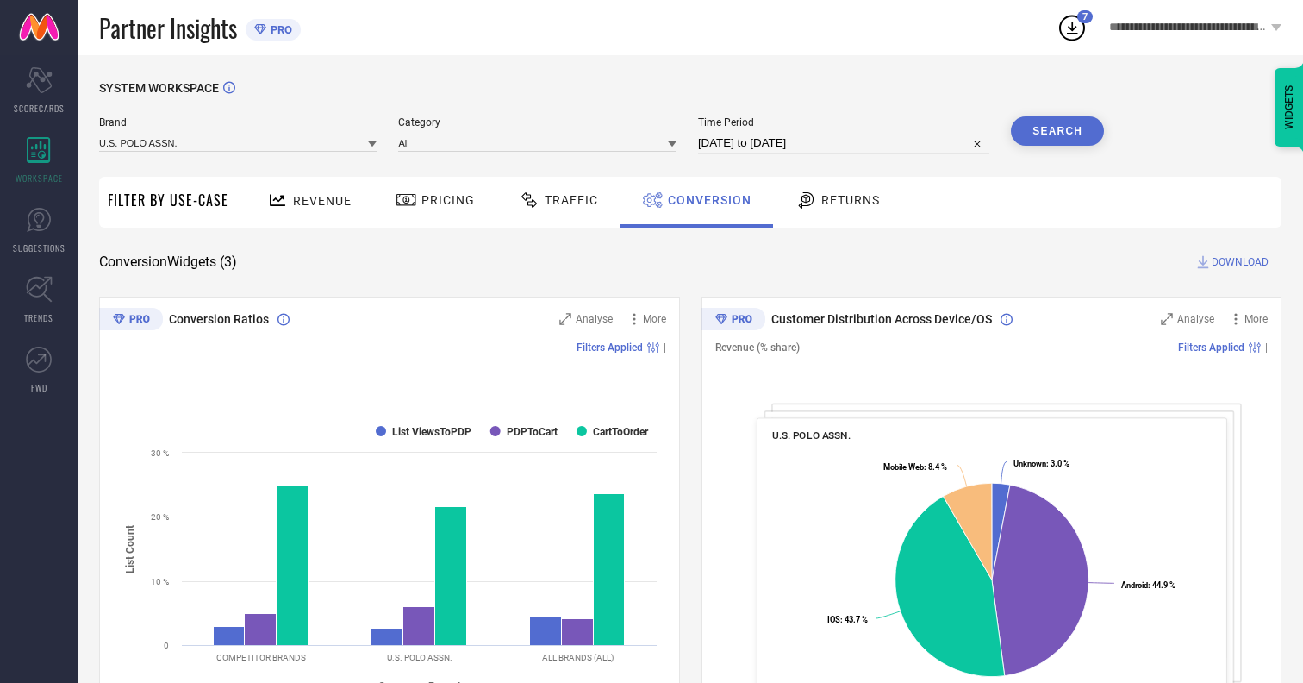
click at [1240, 262] on span "DOWNLOAD" at bounding box center [1240, 261] width 57 height 17
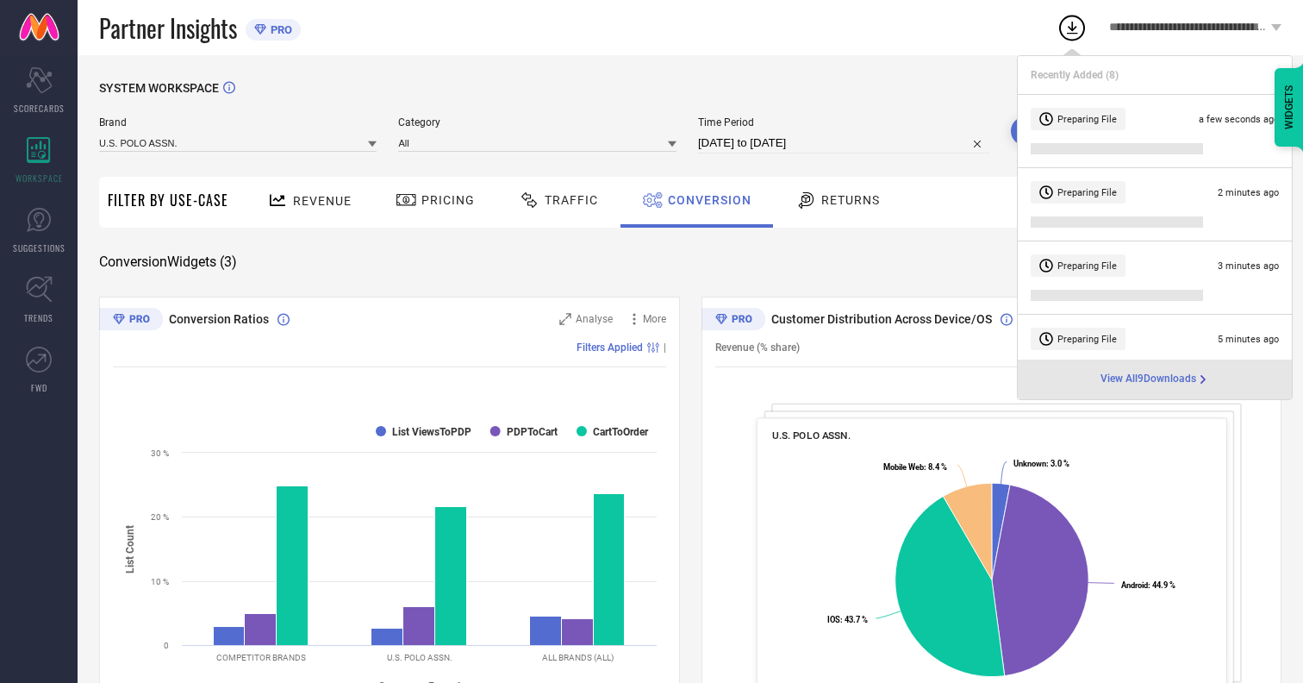
click at [705, 200] on span "Conversion" at bounding box center [710, 200] width 84 height 14
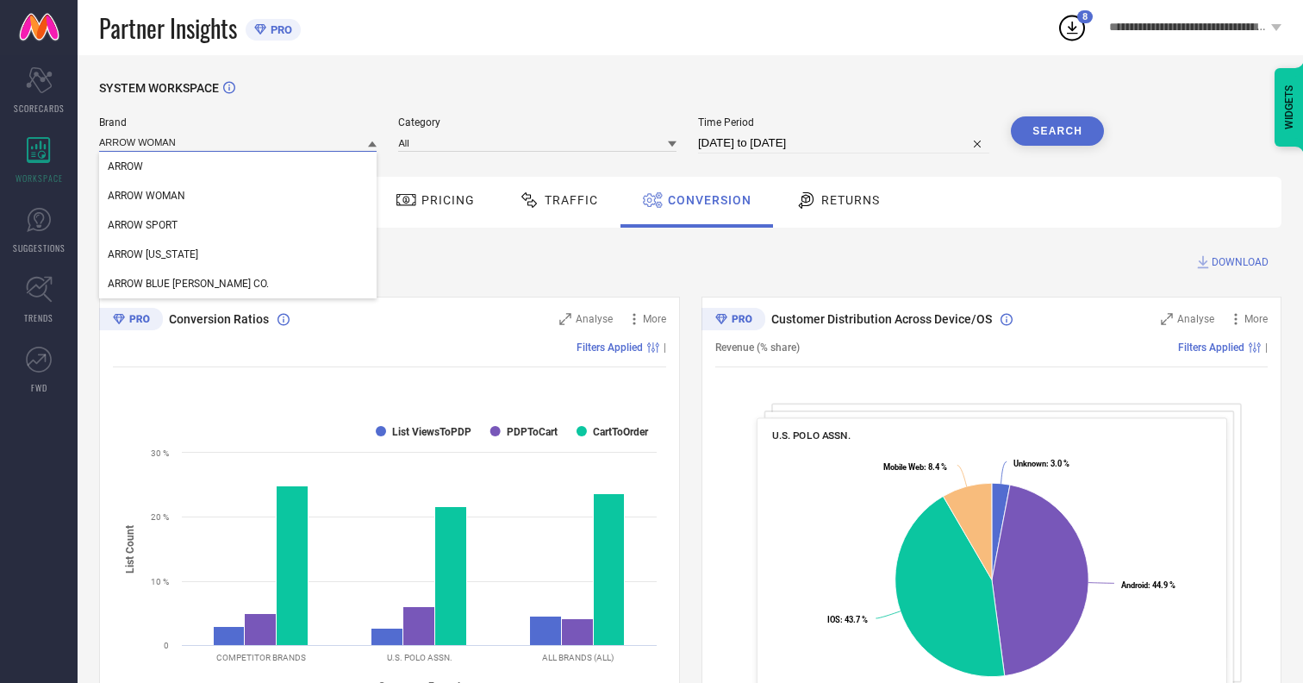
type input "ARROW WOMAN"
click at [147, 196] on span "ARROW WOMAN" at bounding box center [147, 196] width 78 height 12
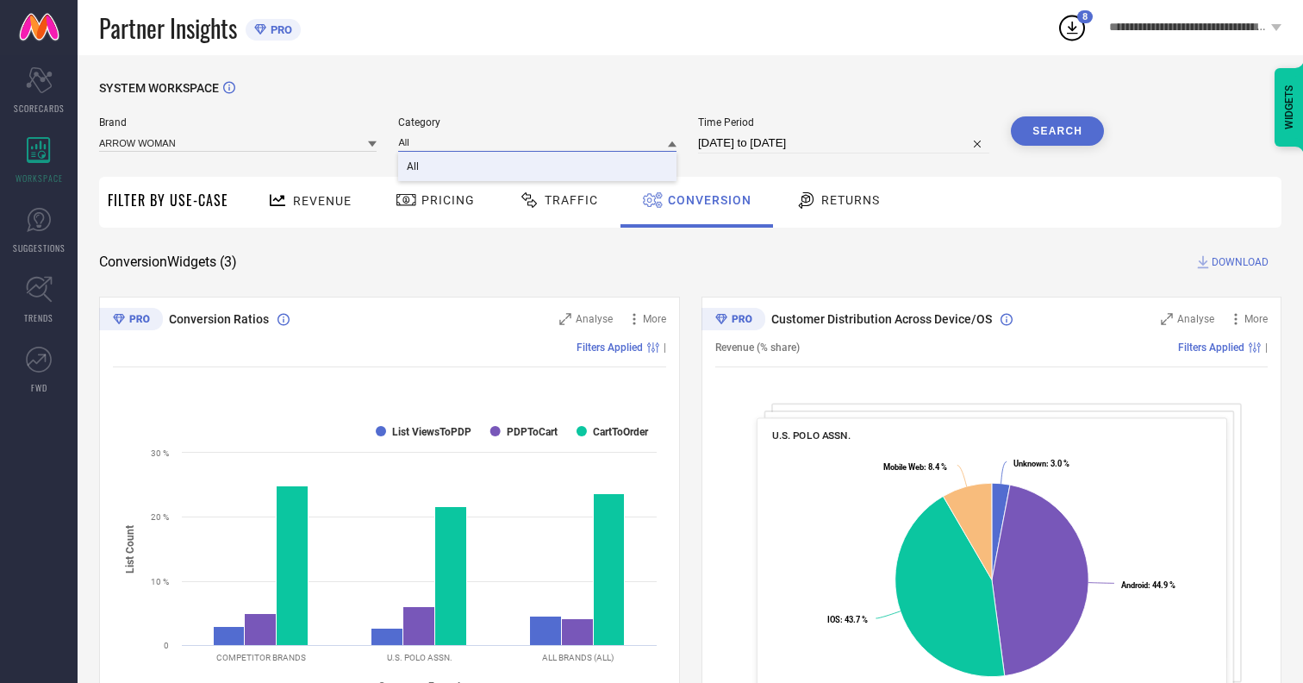
type input "All"
click at [415, 167] on span "All" at bounding box center [413, 166] width 12 height 12
click at [1057, 131] on button "Search" at bounding box center [1057, 130] width 93 height 29
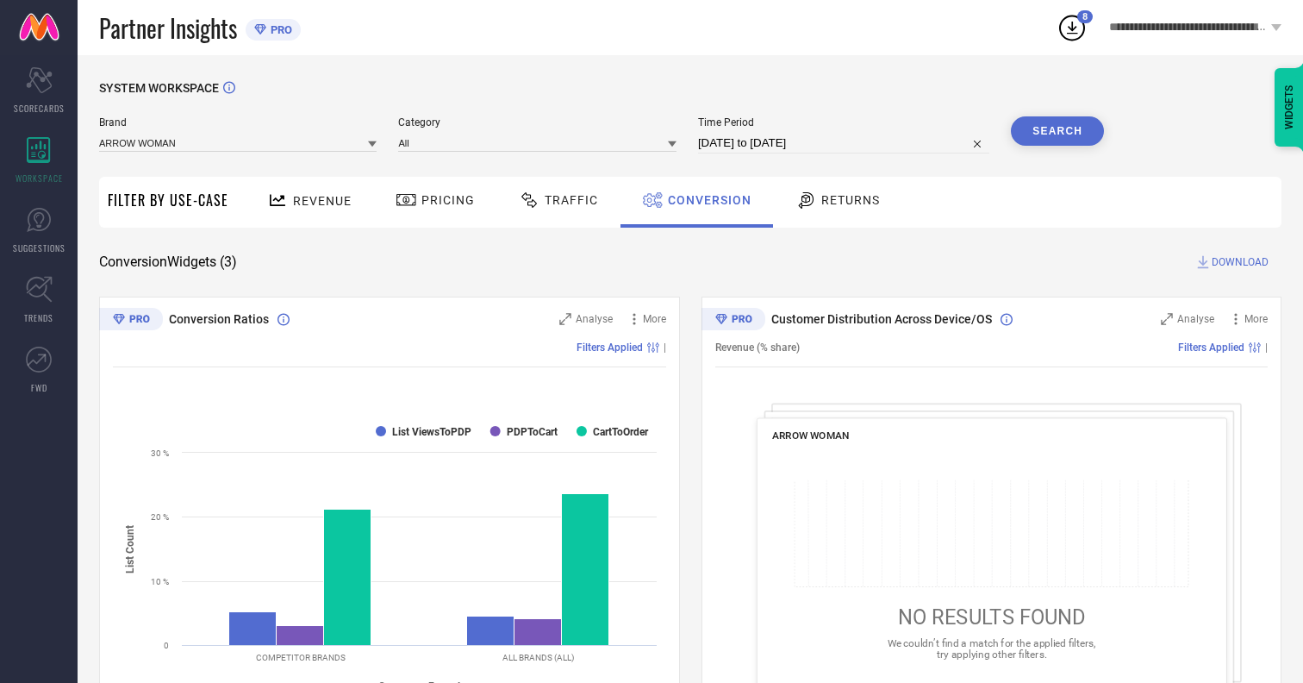
click at [1240, 262] on span "DOWNLOAD" at bounding box center [1240, 261] width 57 height 17
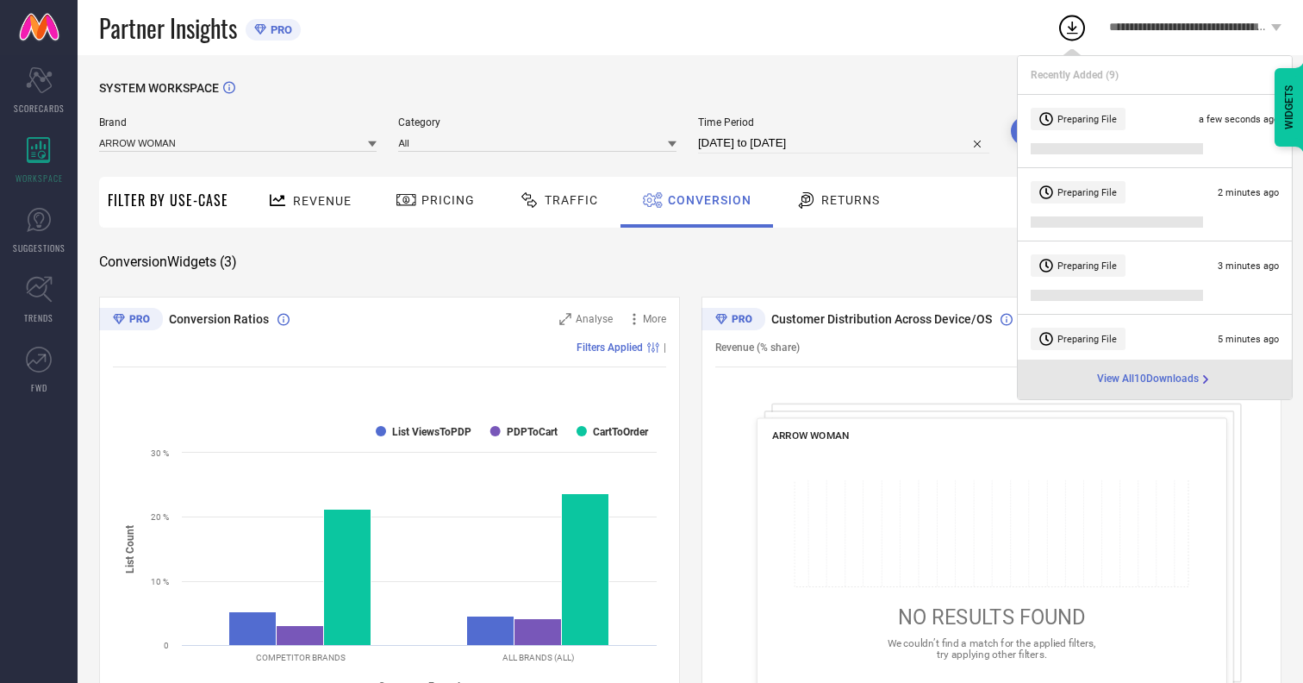
click at [705, 200] on span "Conversion" at bounding box center [710, 200] width 84 height 14
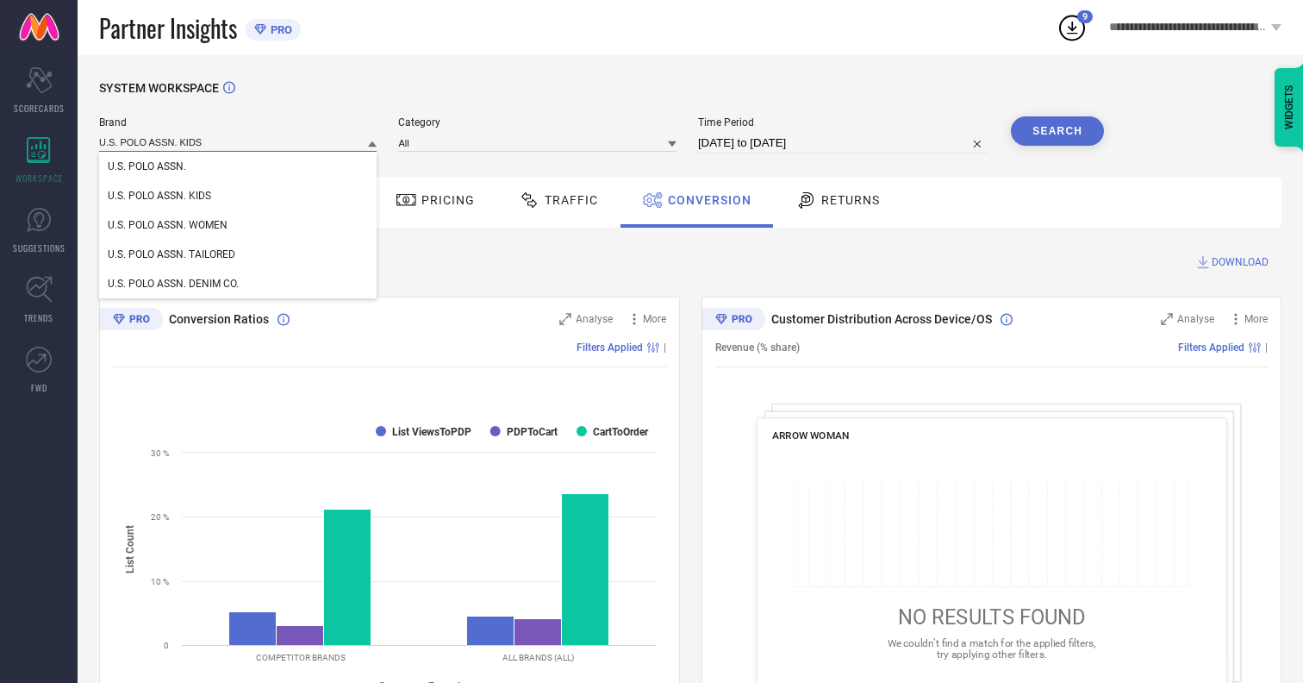
type input "U.S. POLO ASSN. KIDS"
click at [159, 196] on span "U.S. POLO ASSN. KIDS" at bounding box center [159, 196] width 103 height 12
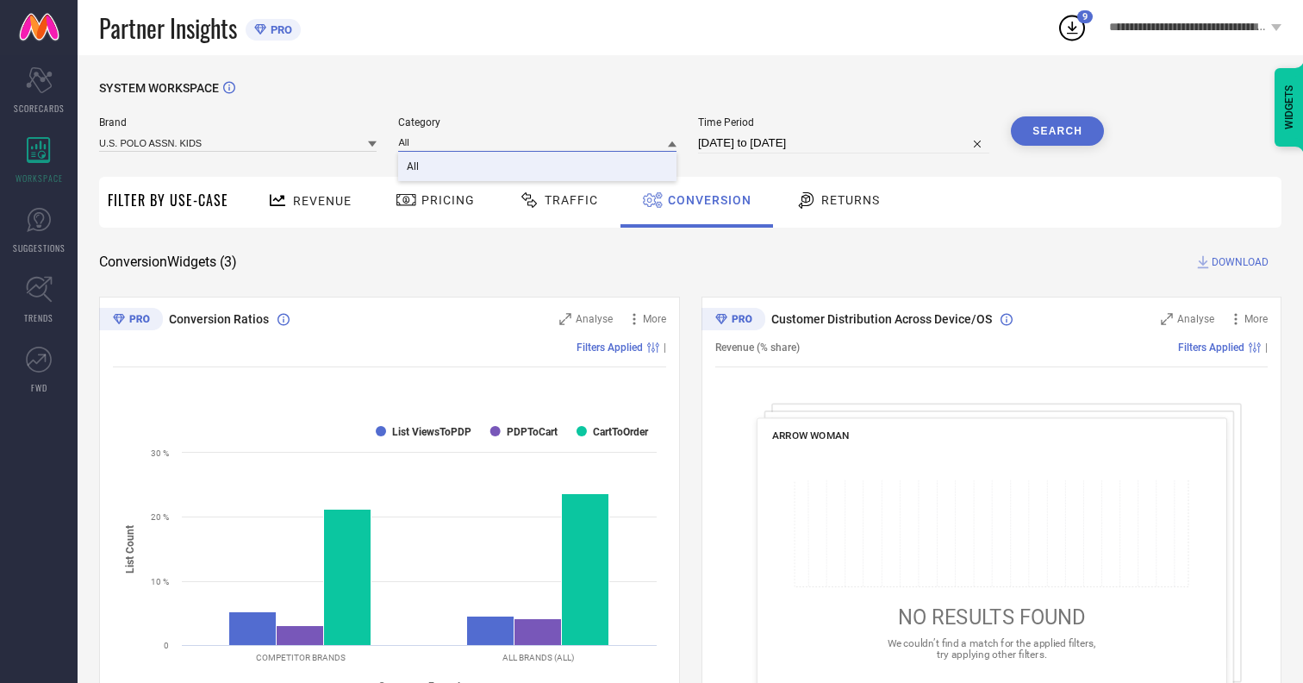
type input "All"
click at [415, 167] on span "All" at bounding box center [413, 166] width 12 height 12
click at [1057, 131] on button "Search" at bounding box center [1057, 130] width 93 height 29
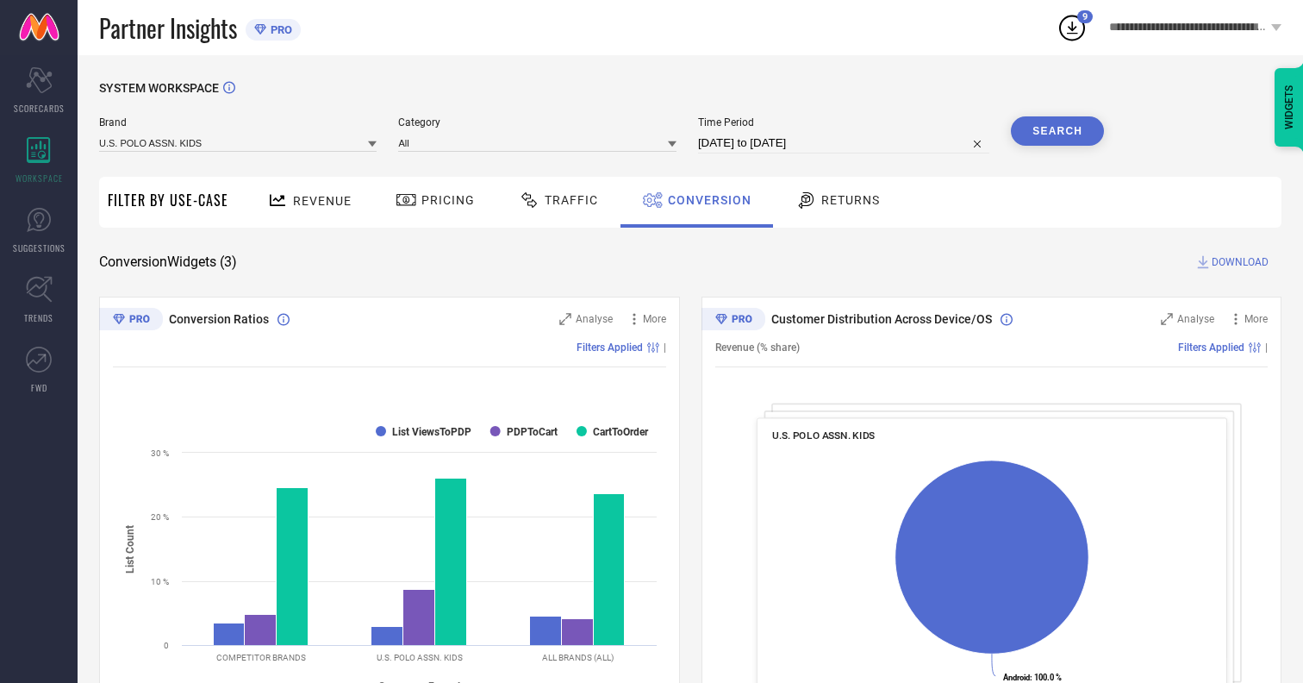
click at [1240, 262] on span "DOWNLOAD" at bounding box center [1240, 261] width 57 height 17
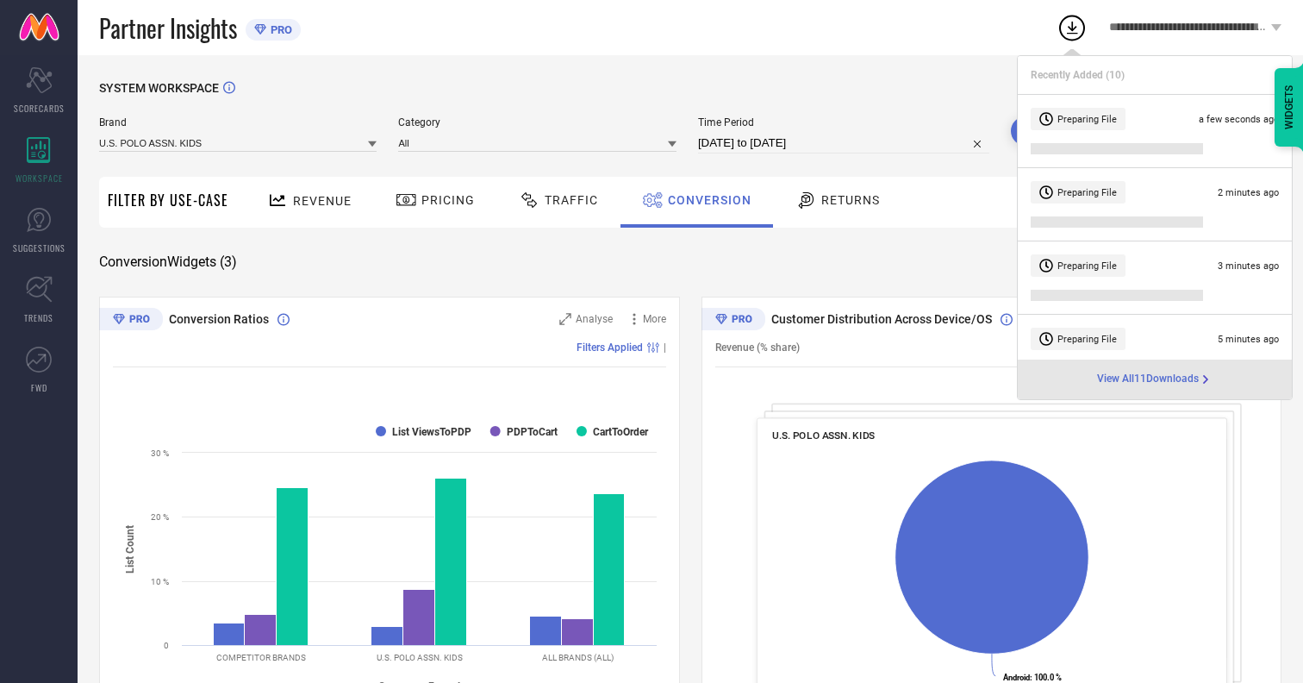
click at [705, 200] on span "Conversion" at bounding box center [710, 200] width 84 height 14
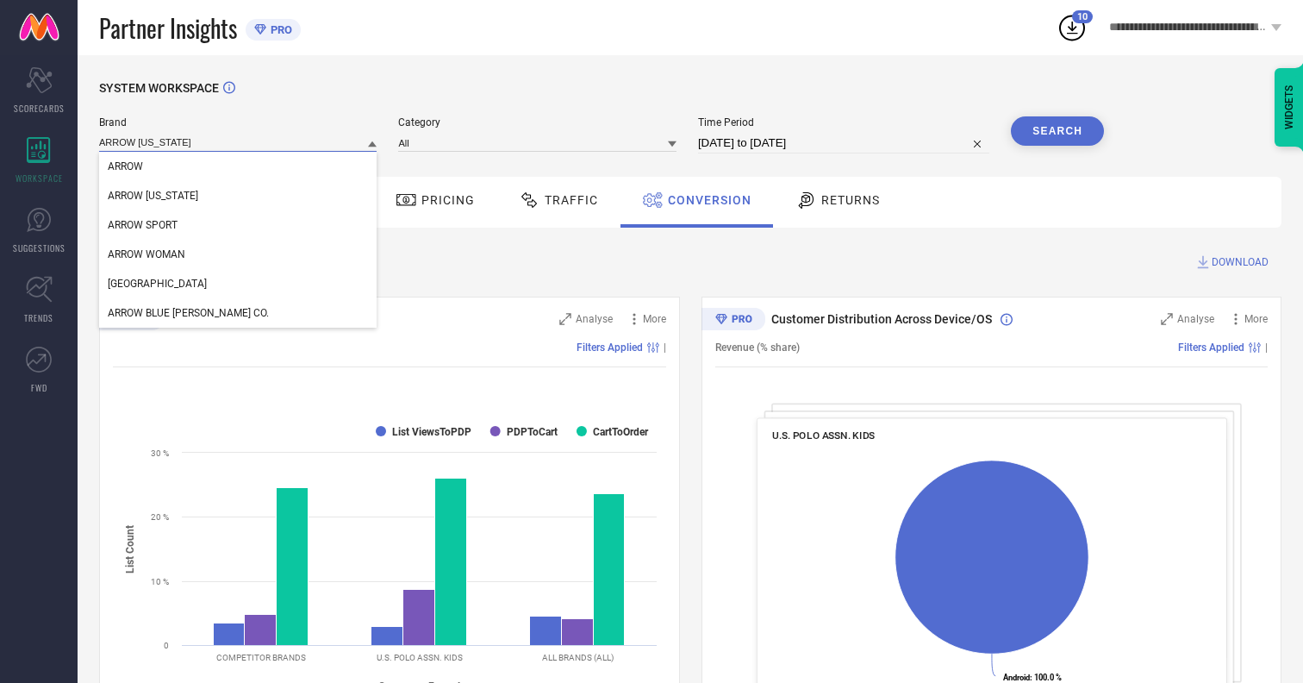
type input "ARROW NEW YORK"
click at [152, 196] on span "ARROW NEW YORK" at bounding box center [153, 196] width 90 height 12
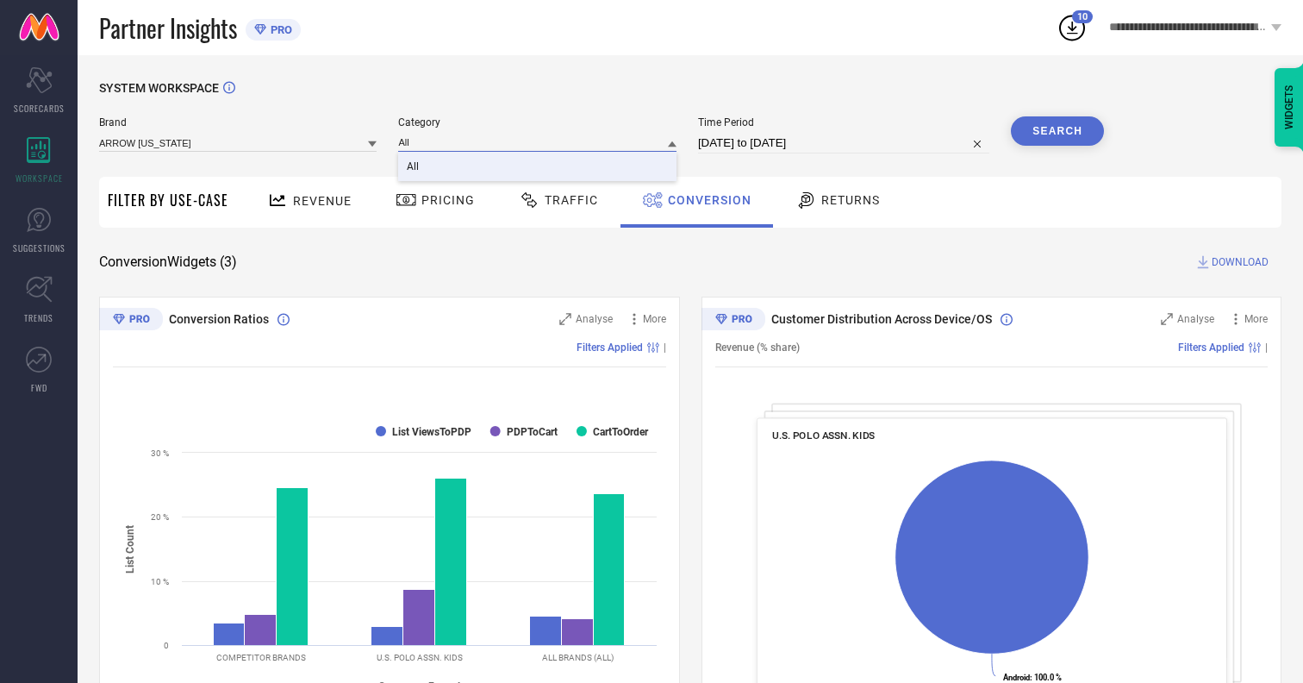
type input "All"
click at [415, 167] on span "All" at bounding box center [413, 166] width 12 height 12
click at [1057, 131] on button "Search" at bounding box center [1057, 130] width 93 height 29
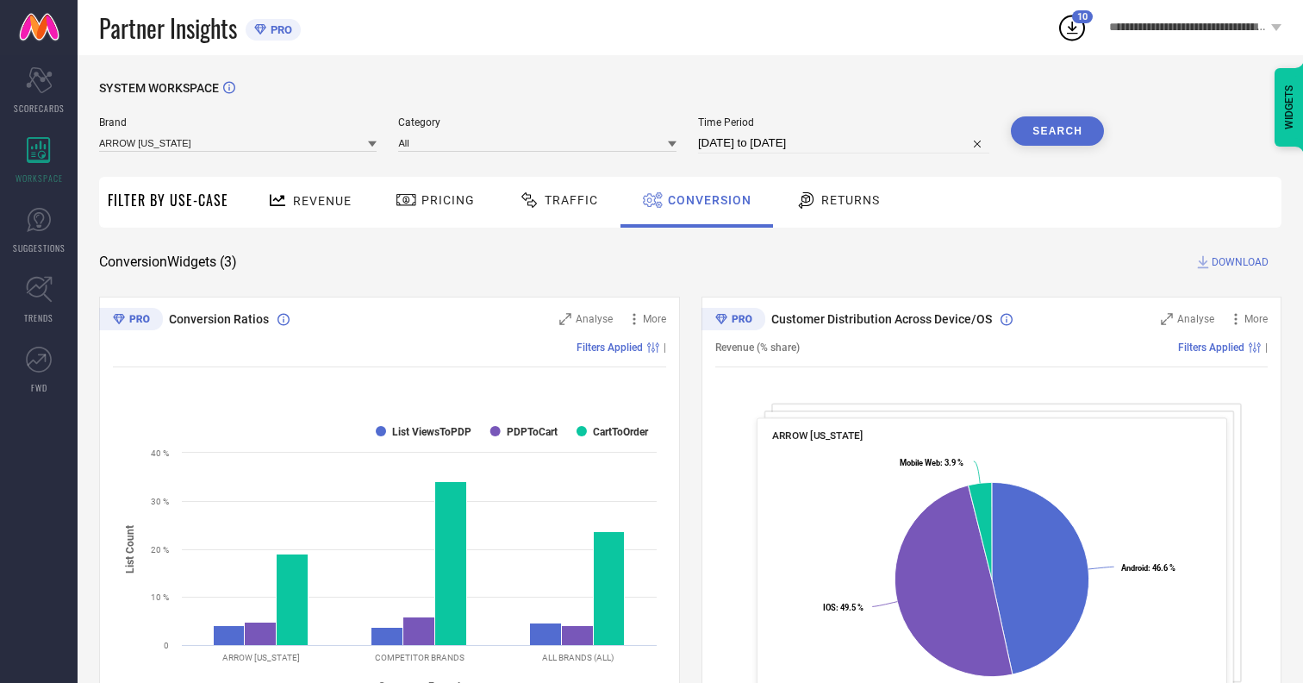
click at [1240, 262] on span "DOWNLOAD" at bounding box center [1240, 261] width 57 height 17
